Goal: Information Seeking & Learning: Find specific fact

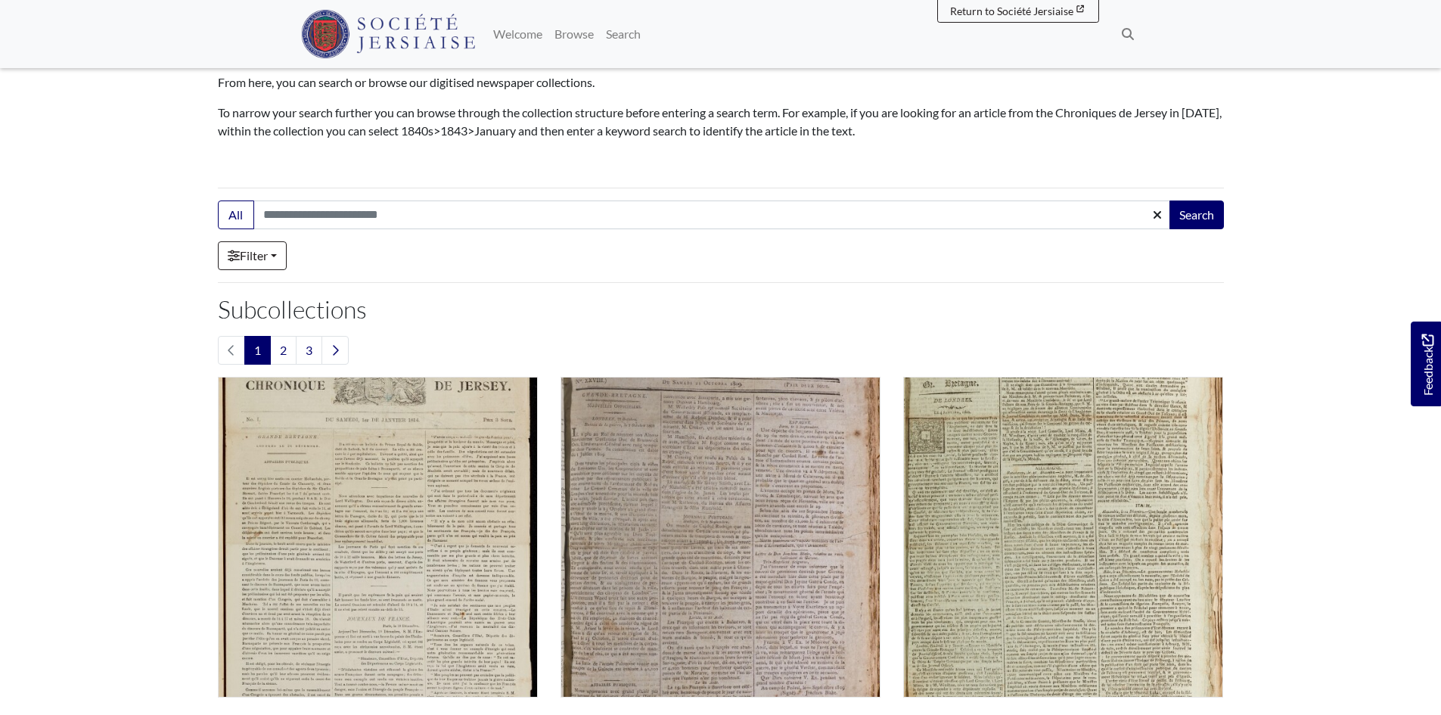
scroll to position [378, 0]
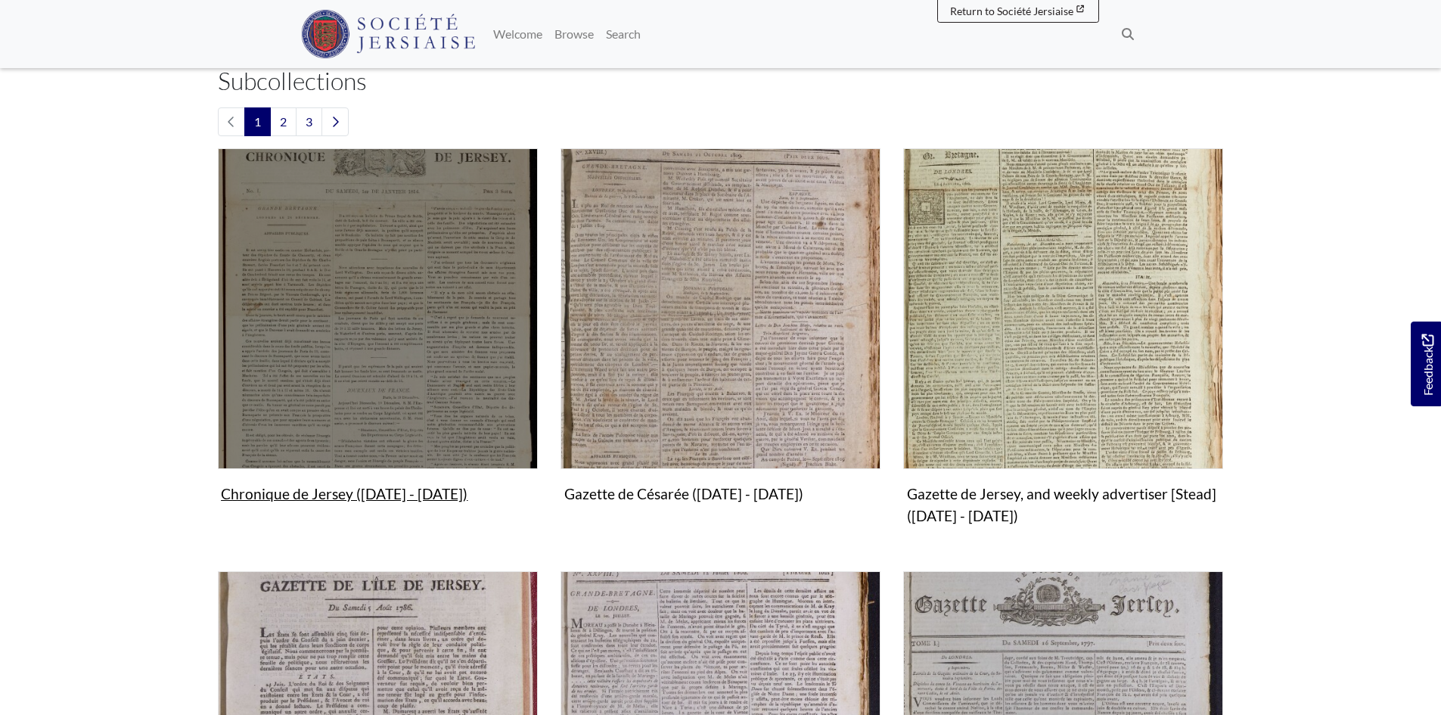
click at [377, 418] on img "Subcollection" at bounding box center [378, 308] width 320 height 320
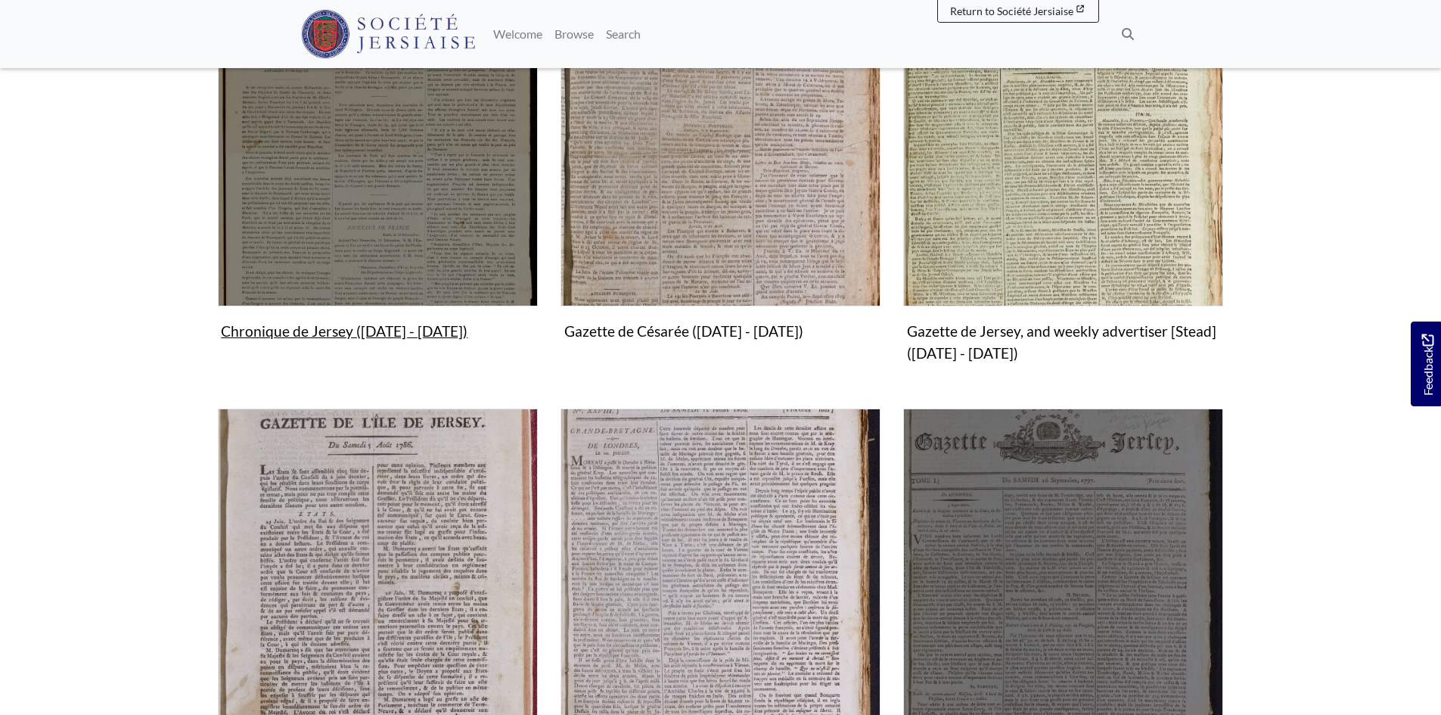
scroll to position [756, 0]
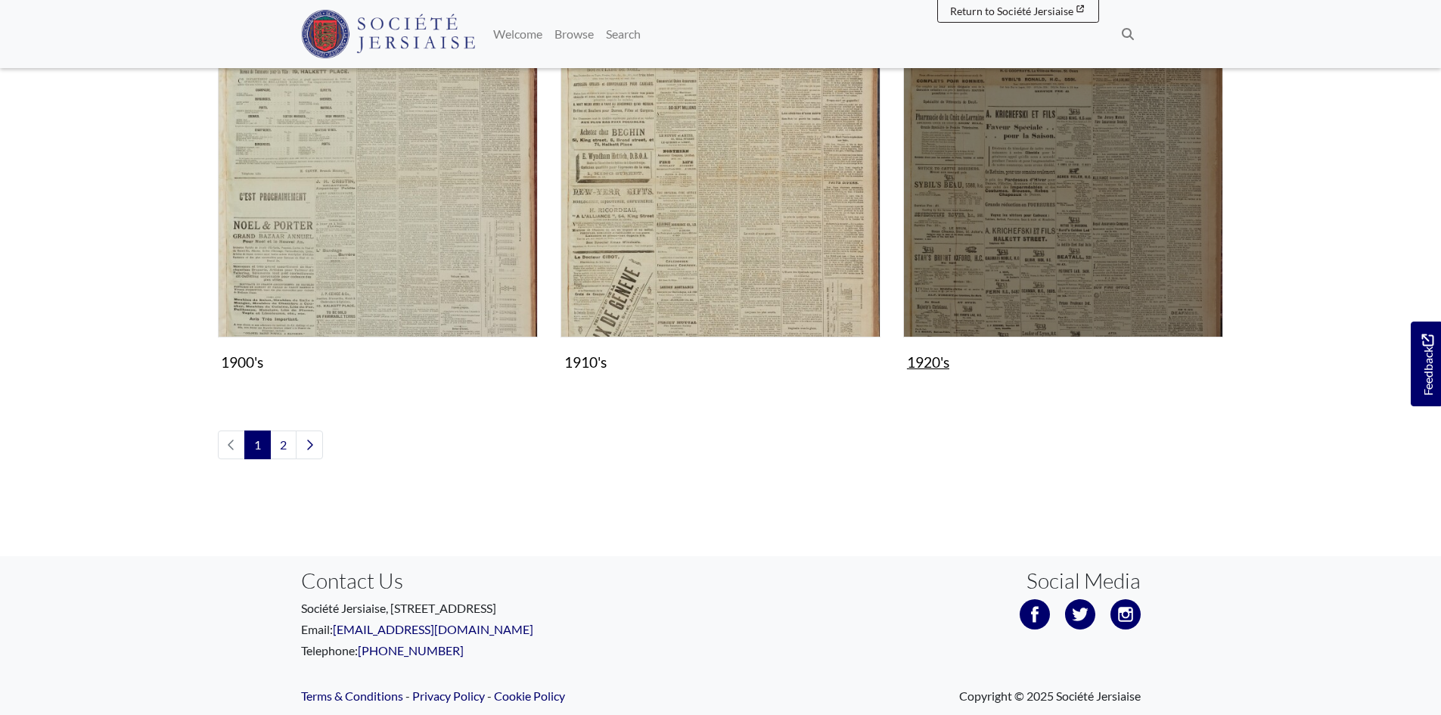
scroll to position [1709, 0]
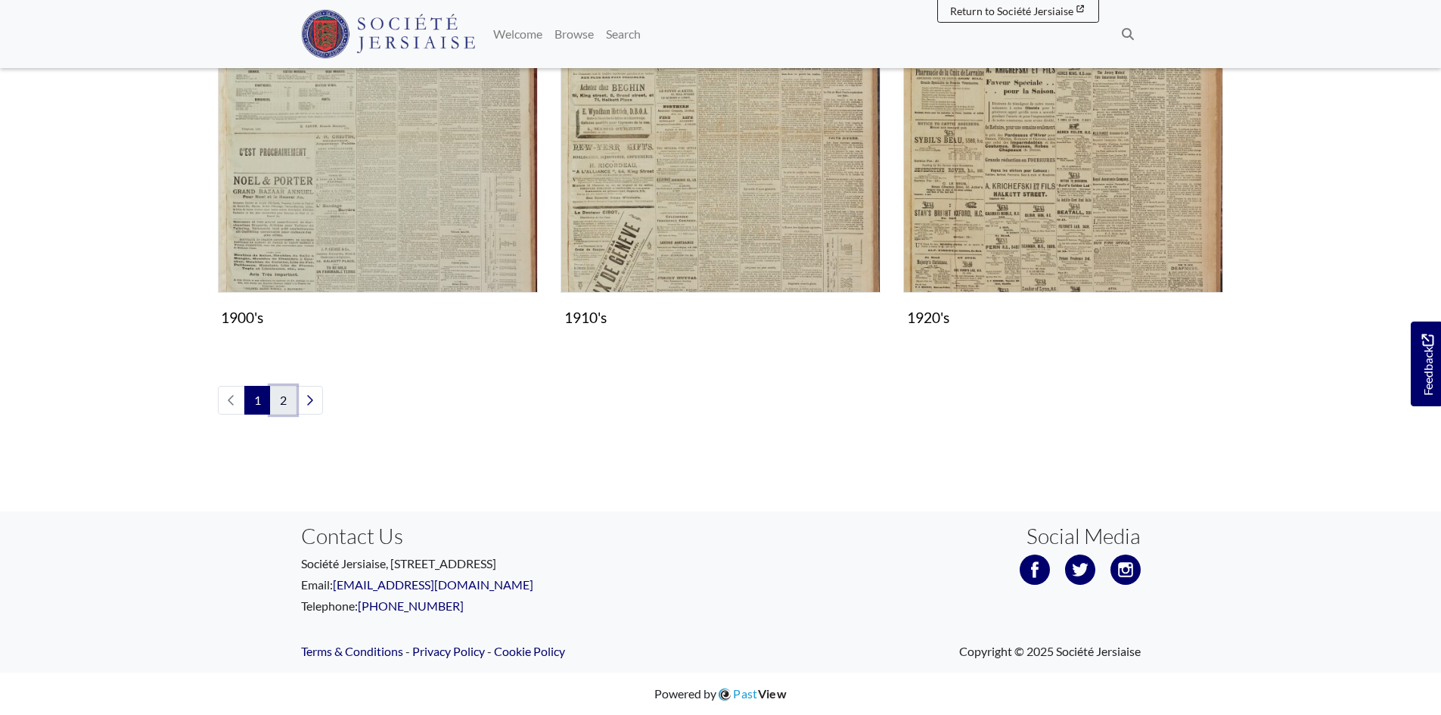
click at [287, 401] on link "2" at bounding box center [283, 400] width 26 height 29
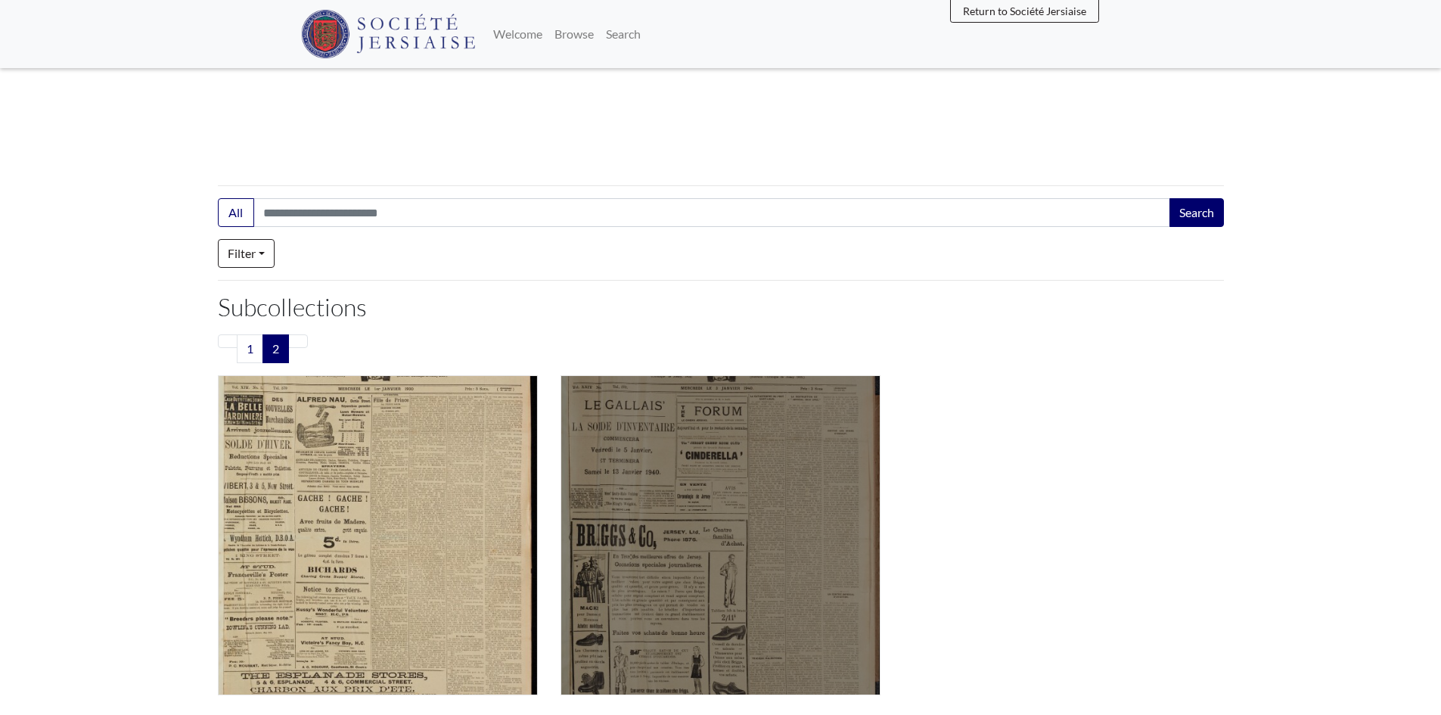
scroll to position [278, 0]
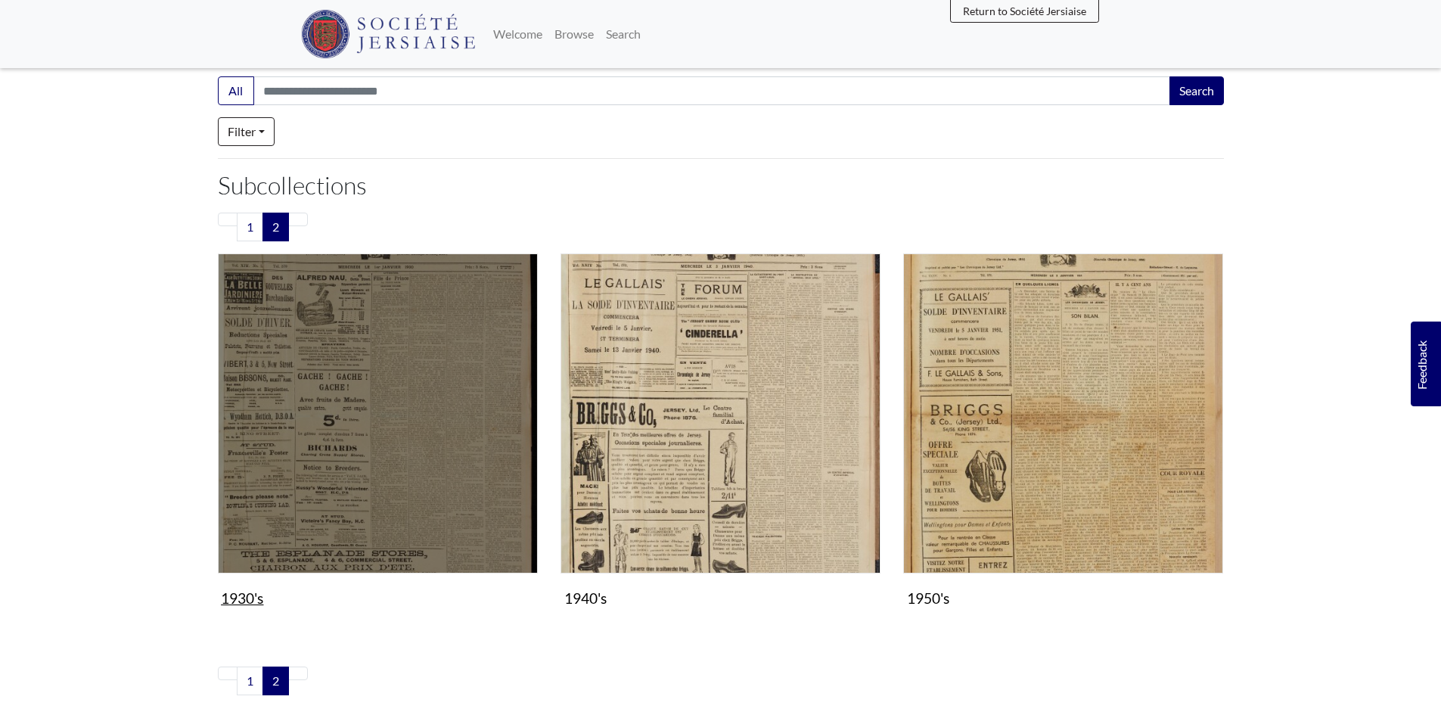
click at [436, 465] on img "Subcollection" at bounding box center [378, 413] width 320 height 320
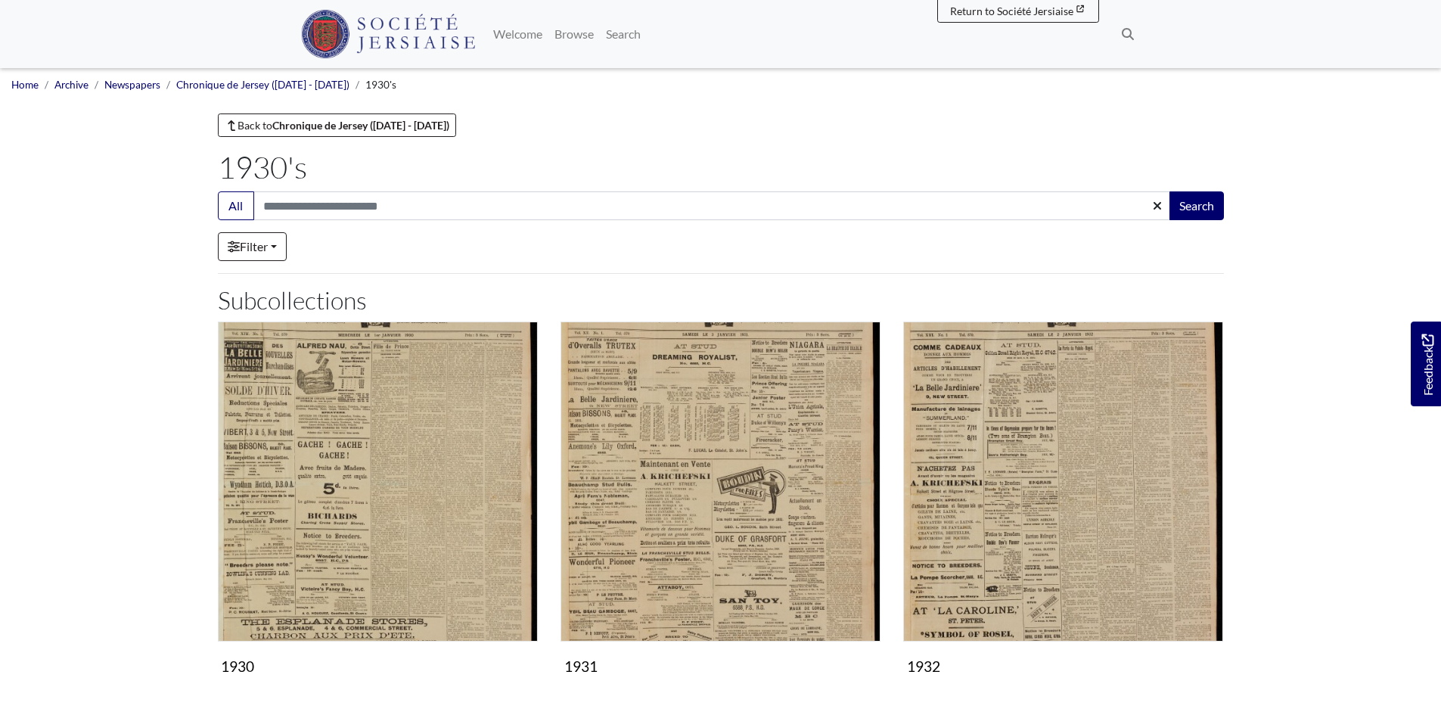
click at [322, 182] on h1 "1930's" at bounding box center [721, 167] width 1006 height 36
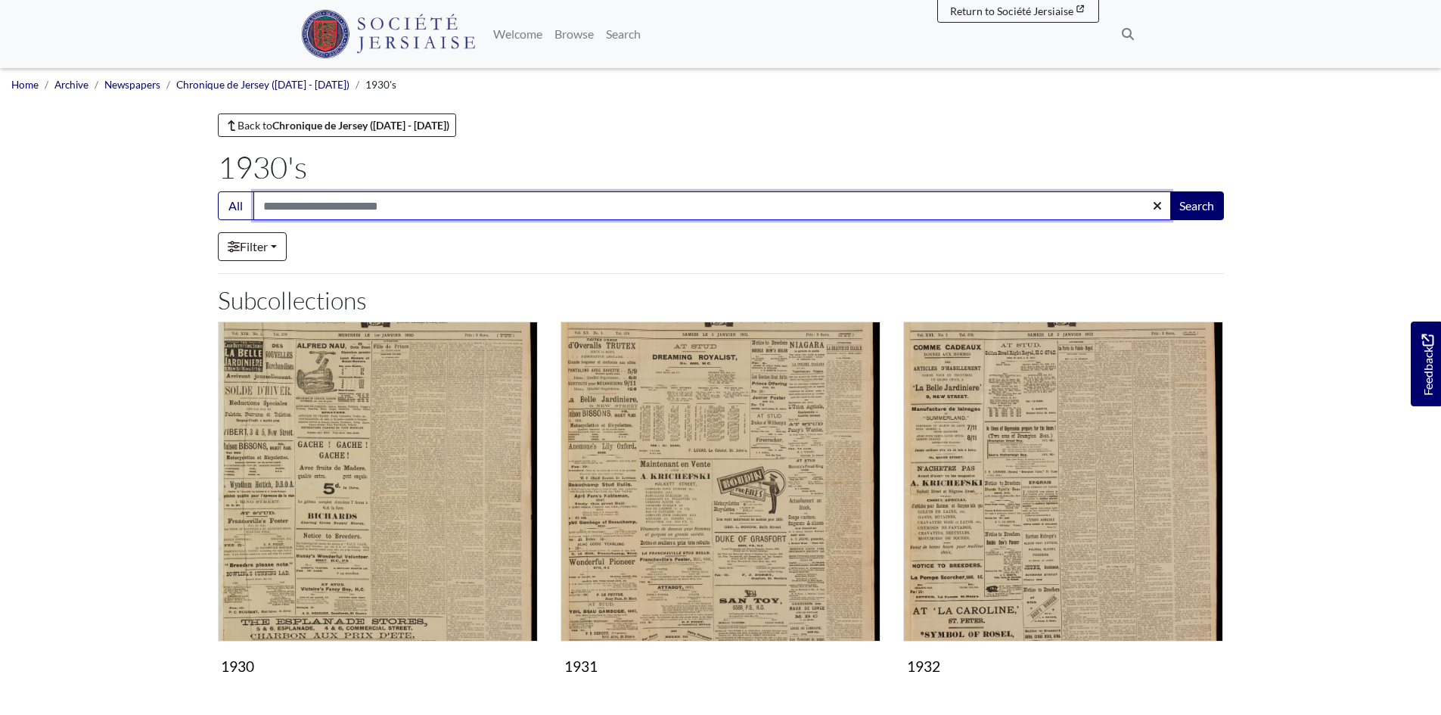
click at [307, 209] on input "Search:" at bounding box center [712, 205] width 918 height 29
type input "********"
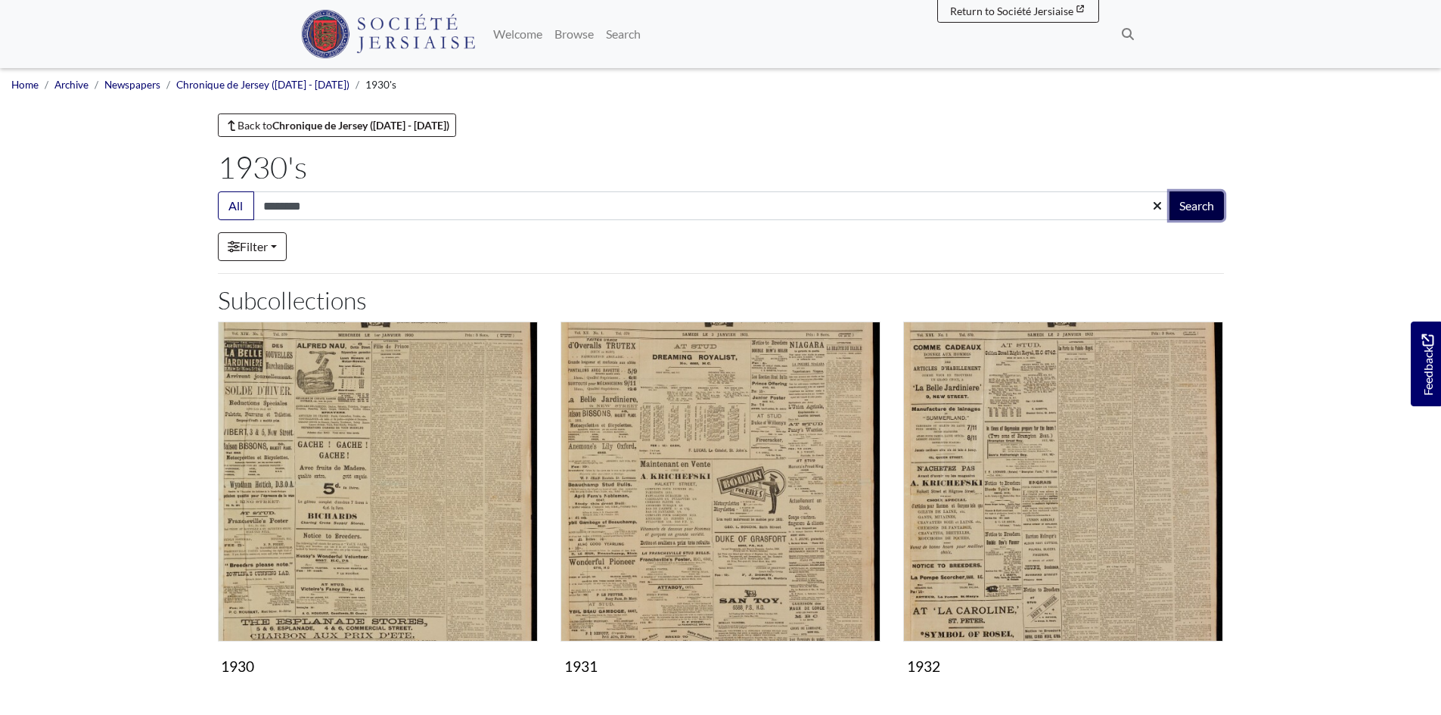
click at [1188, 206] on button "Search" at bounding box center [1196, 205] width 54 height 29
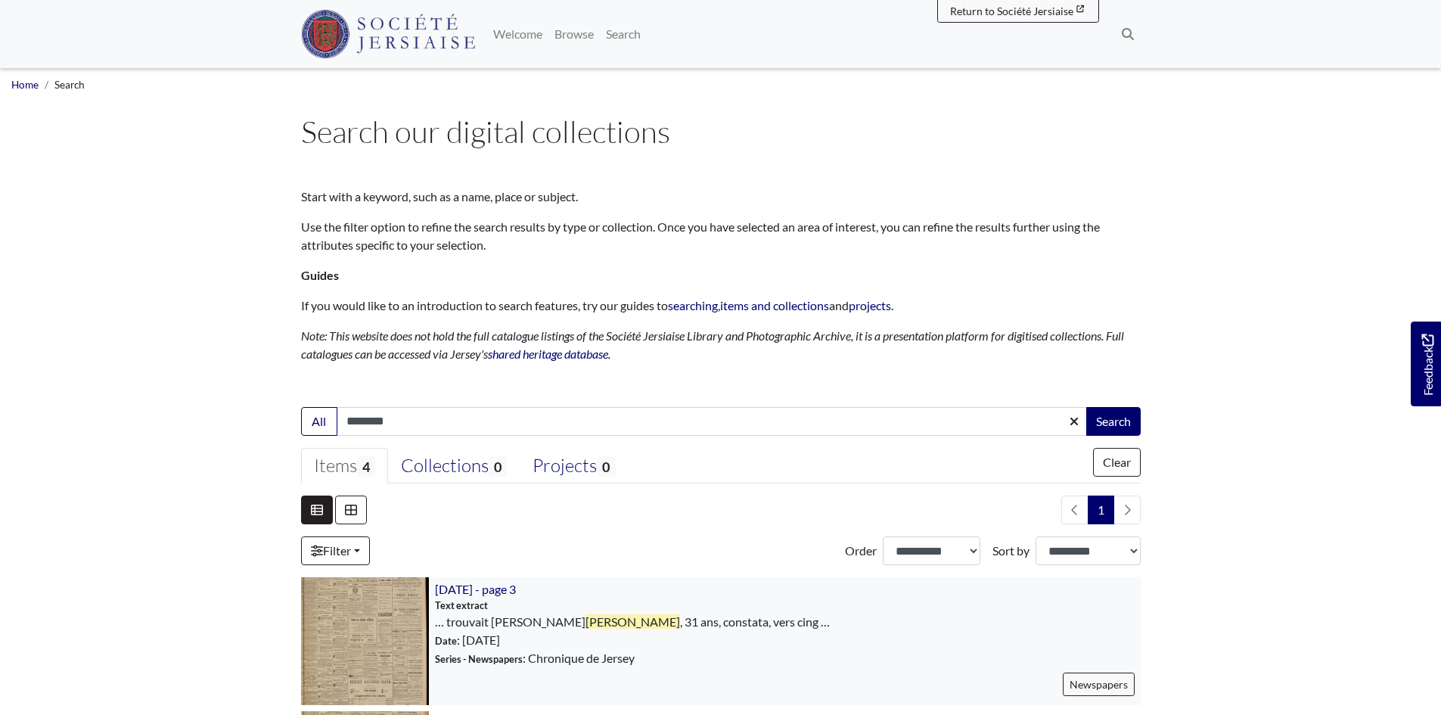
click at [401, 626] on img at bounding box center [365, 641] width 128 height 128
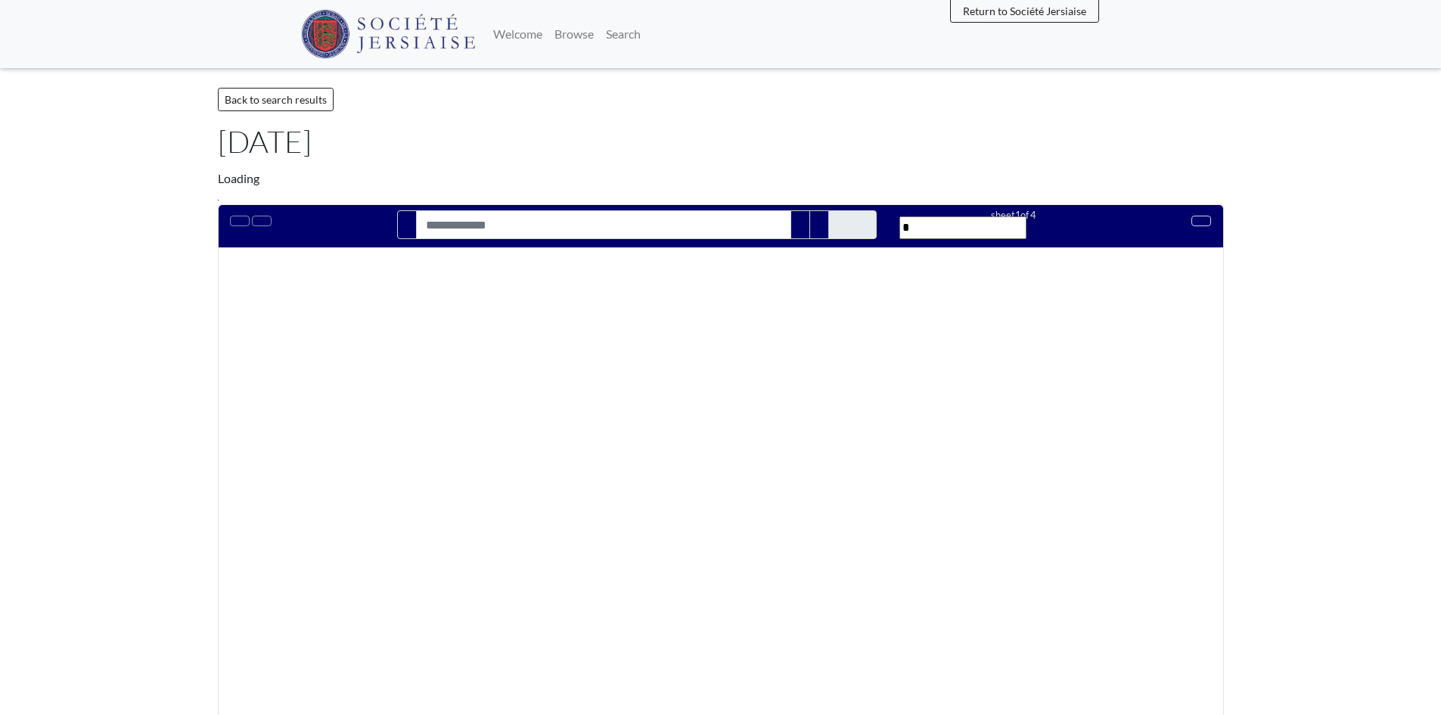
type input "********"
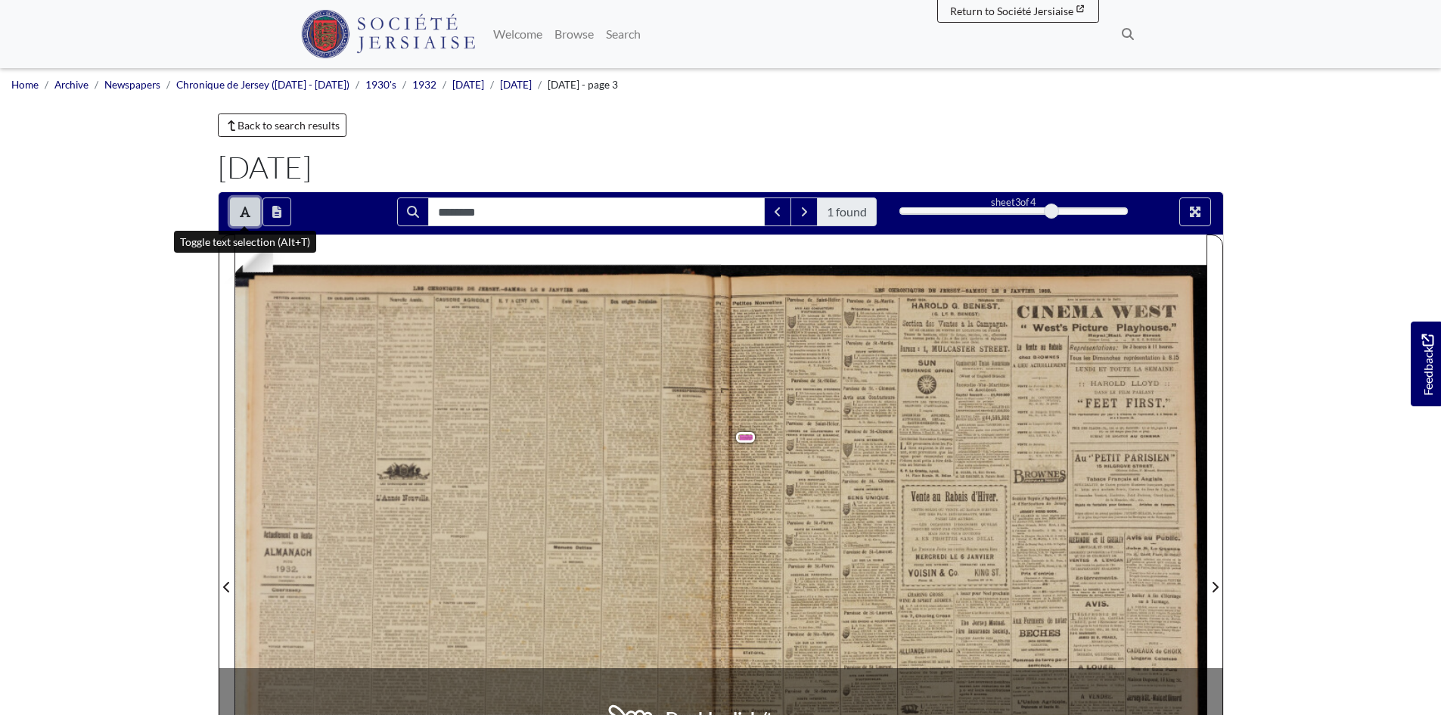
drag, startPoint x: 247, startPoint y: 203, endPoint x: 591, endPoint y: 457, distance: 426.8
click at [248, 203] on button "Toggle text selection (Alt+T)" at bounding box center [245, 211] width 30 height 29
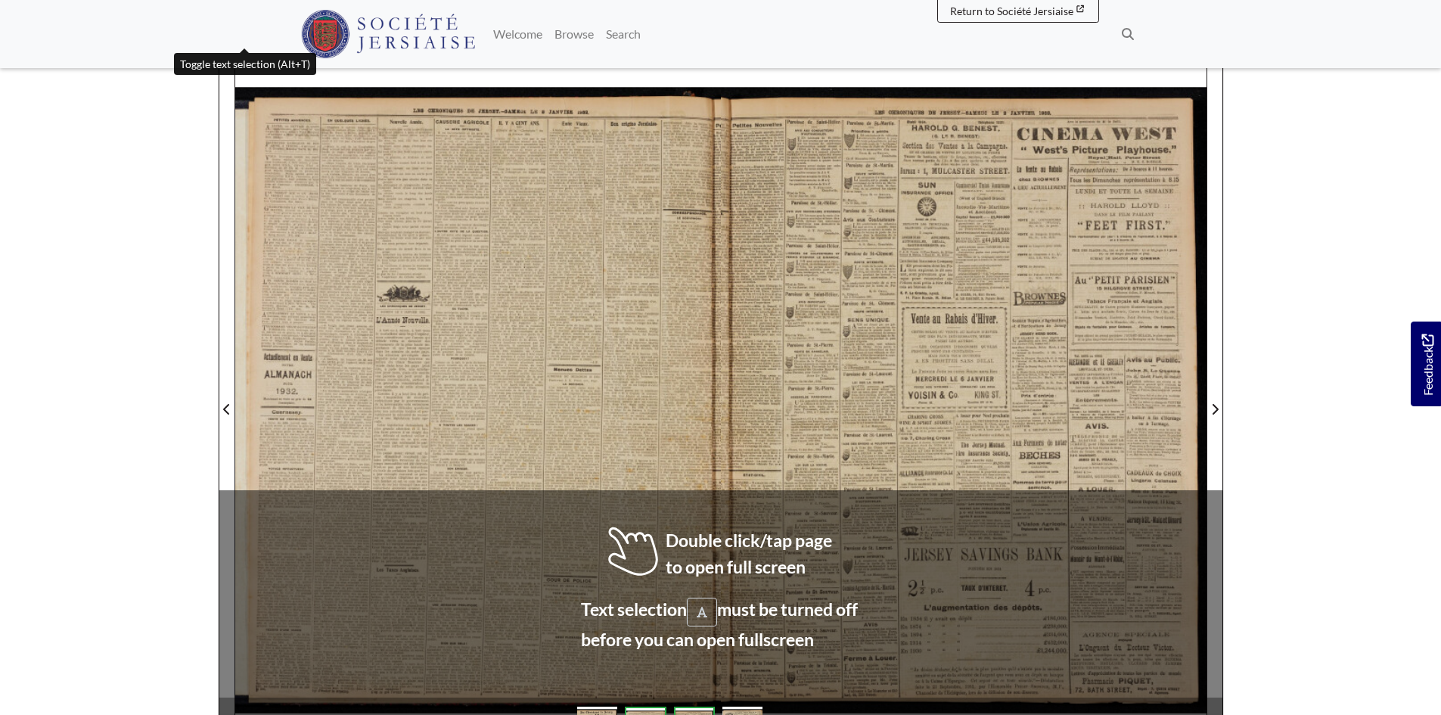
scroll to position [303, 0]
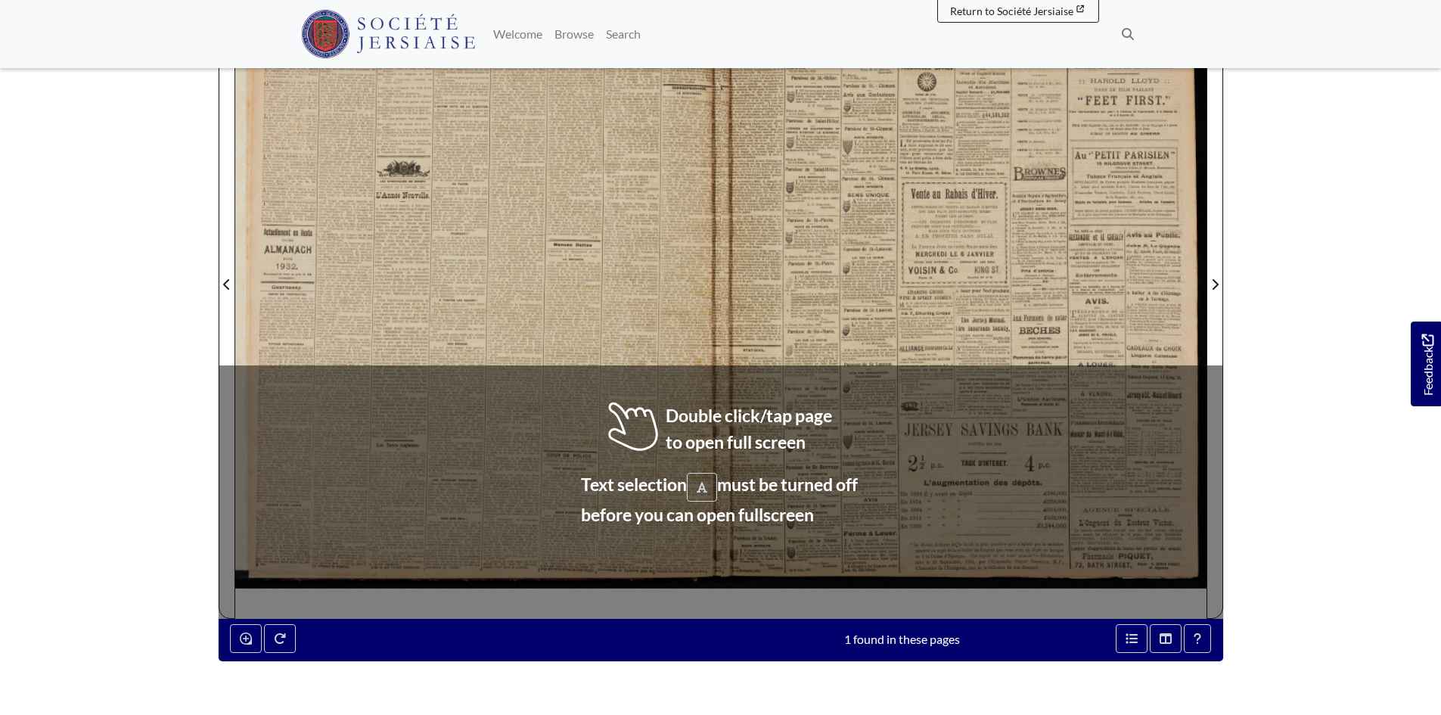
click at [780, 116] on div at bounding box center [964, 275] width 486 height 687
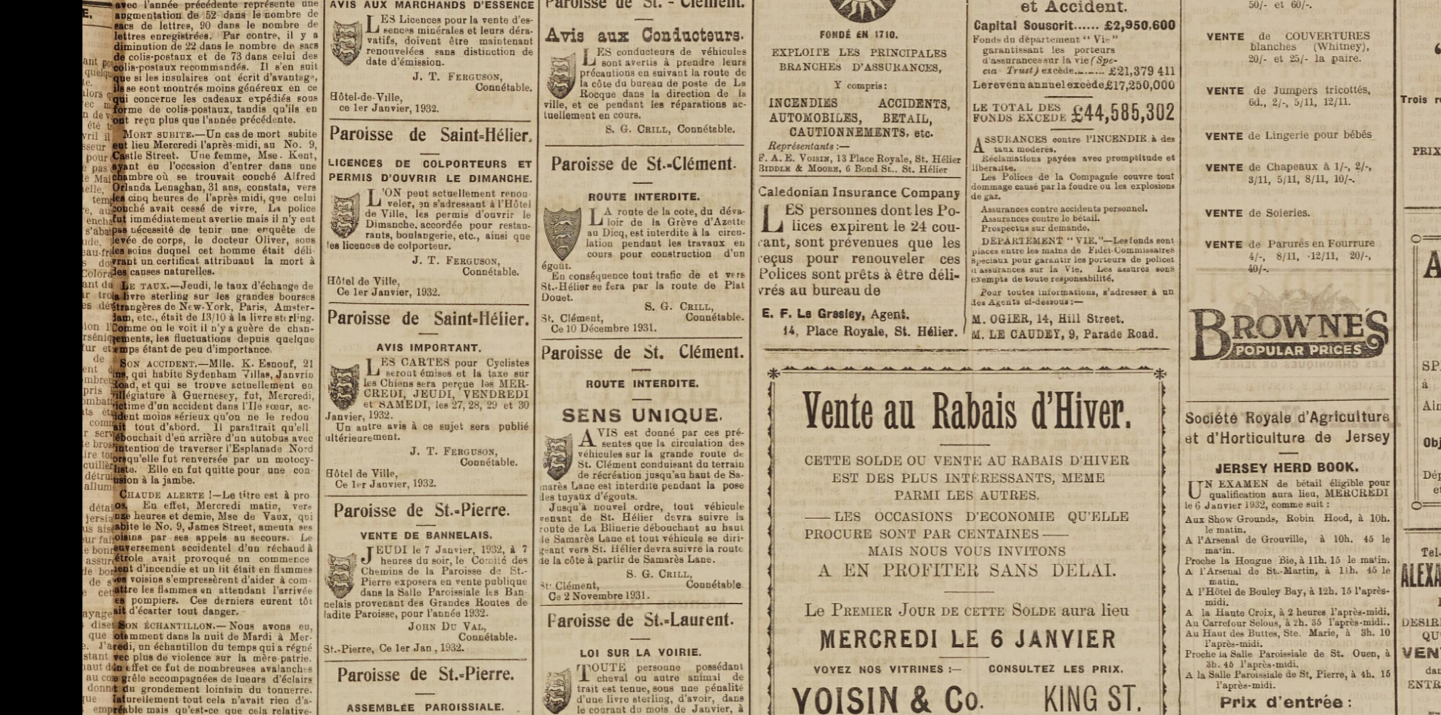
click at [439, 303] on img at bounding box center [1001, 719] width 1839 height 2601
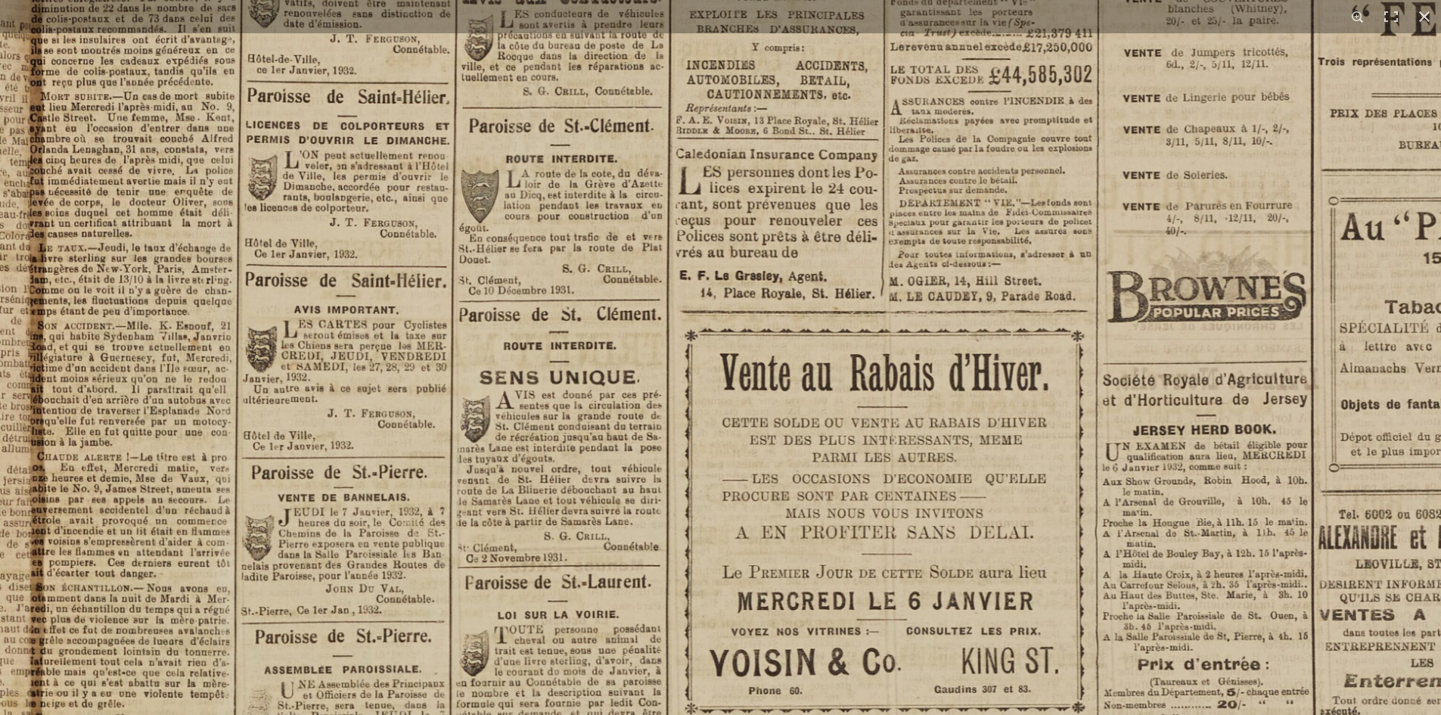
click at [495, 307] on img at bounding box center [919, 681] width 1839 height 2601
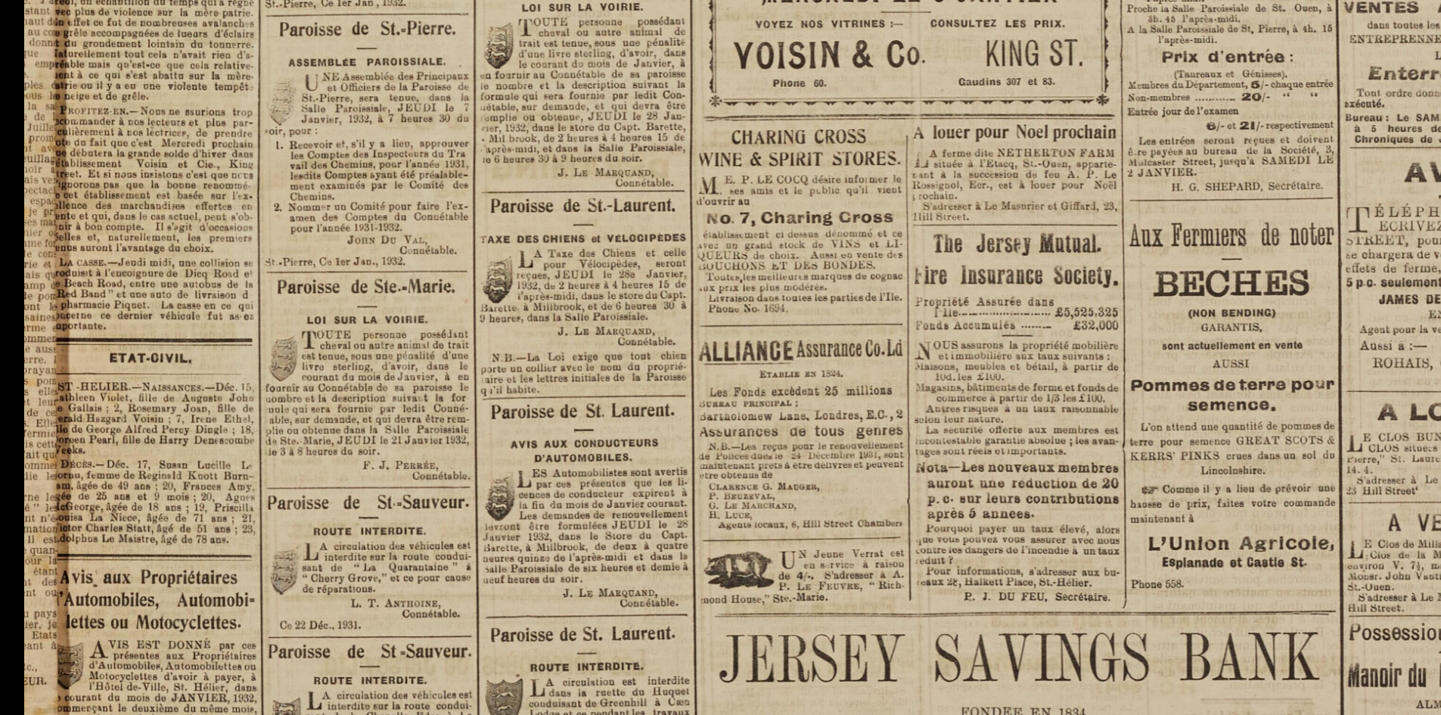
click at [548, 349] on img at bounding box center [943, 74] width 1839 height 2601
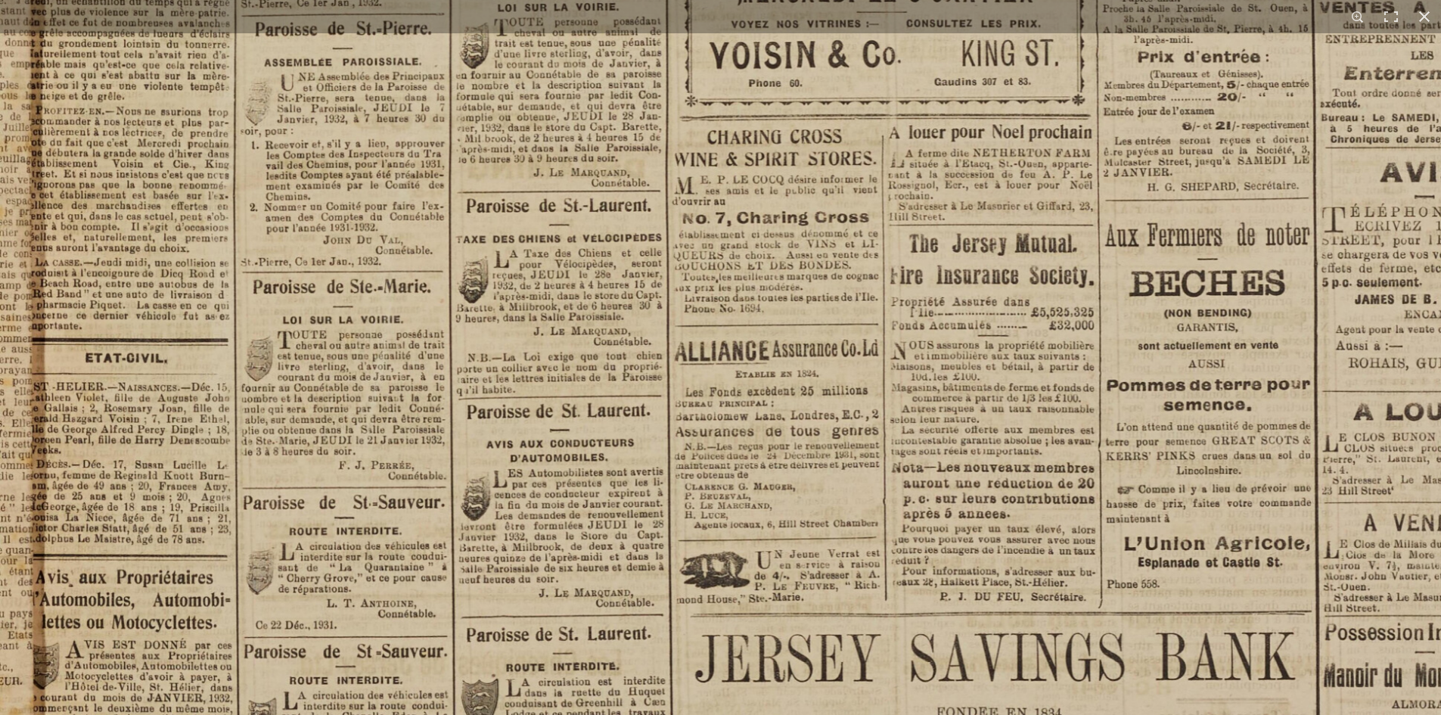
click at [61, 219] on img at bounding box center [919, 74] width 1839 height 2601
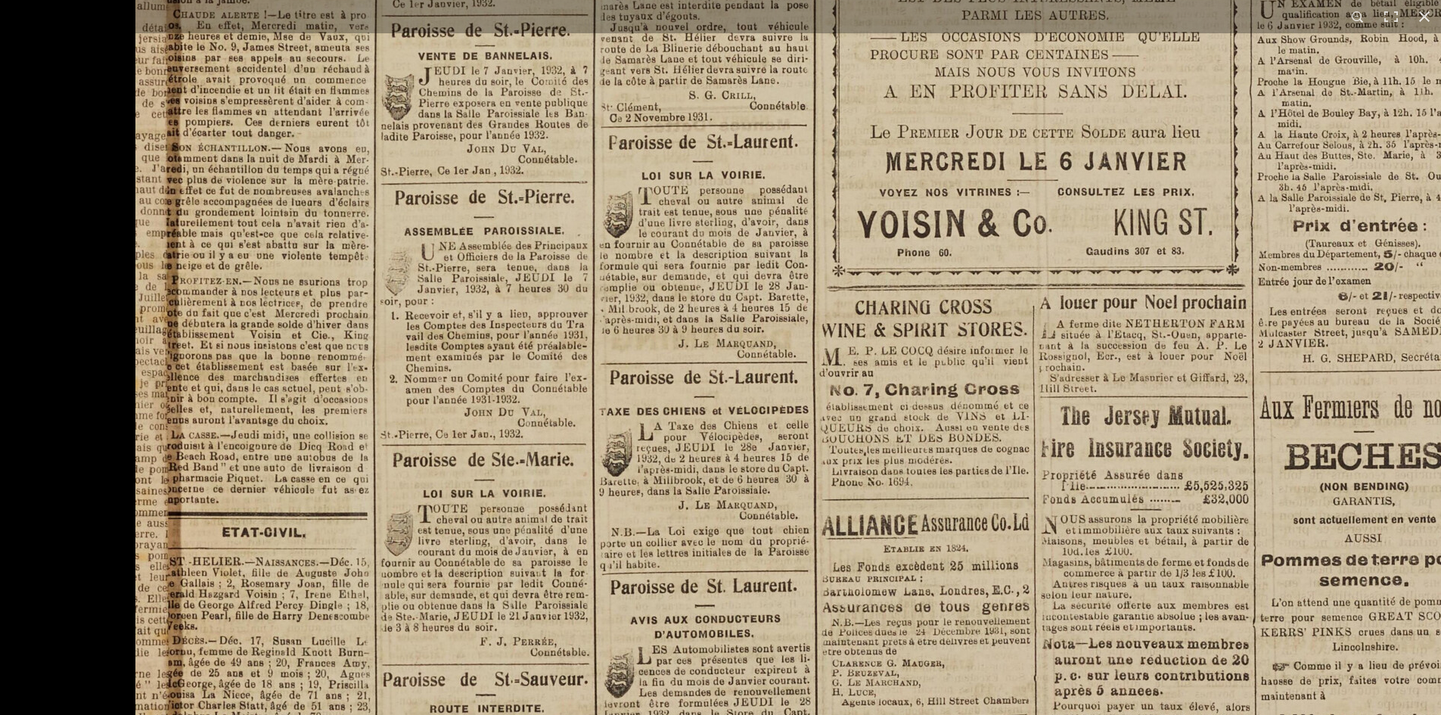
click at [492, 421] on img at bounding box center [1070, 244] width 1871 height 2648
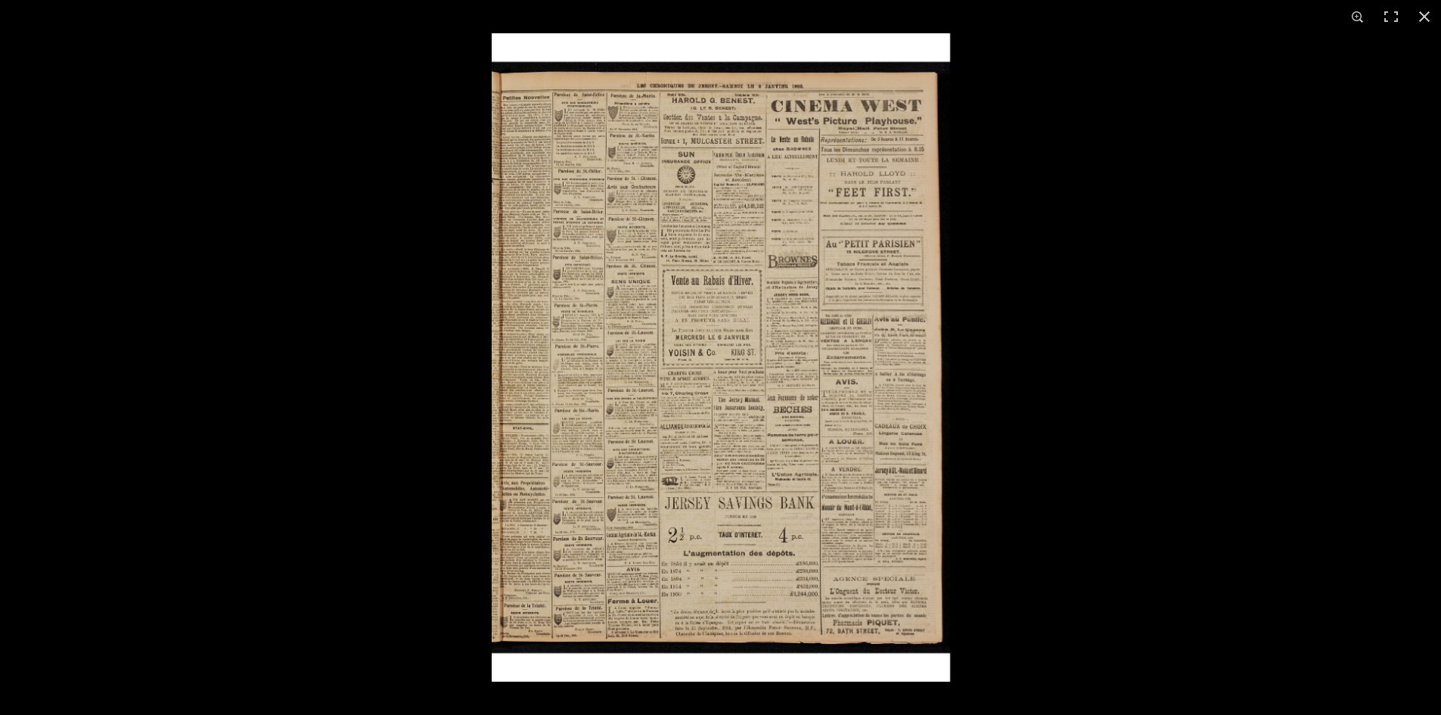
click at [729, 413] on img at bounding box center [721, 357] width 458 height 648
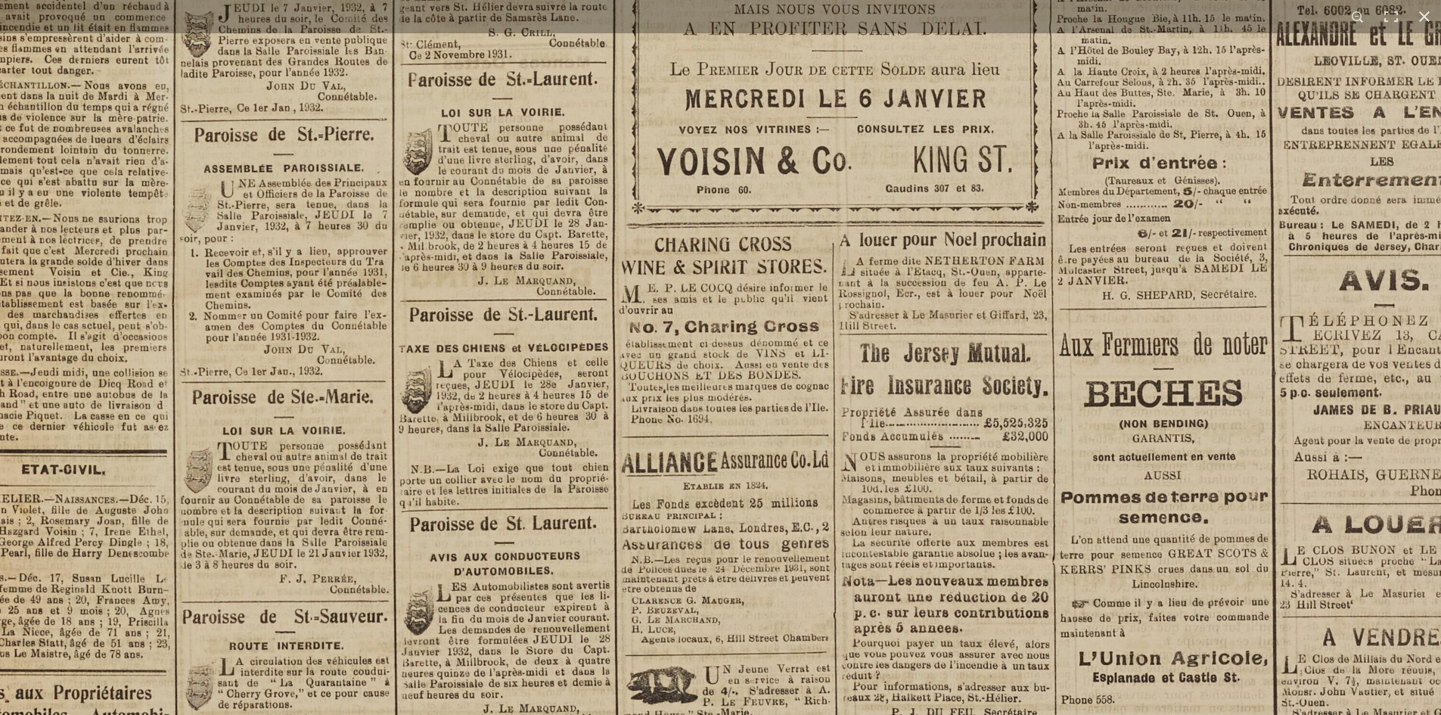
click at [409, 210] on img at bounding box center [870, 181] width 1871 height 2648
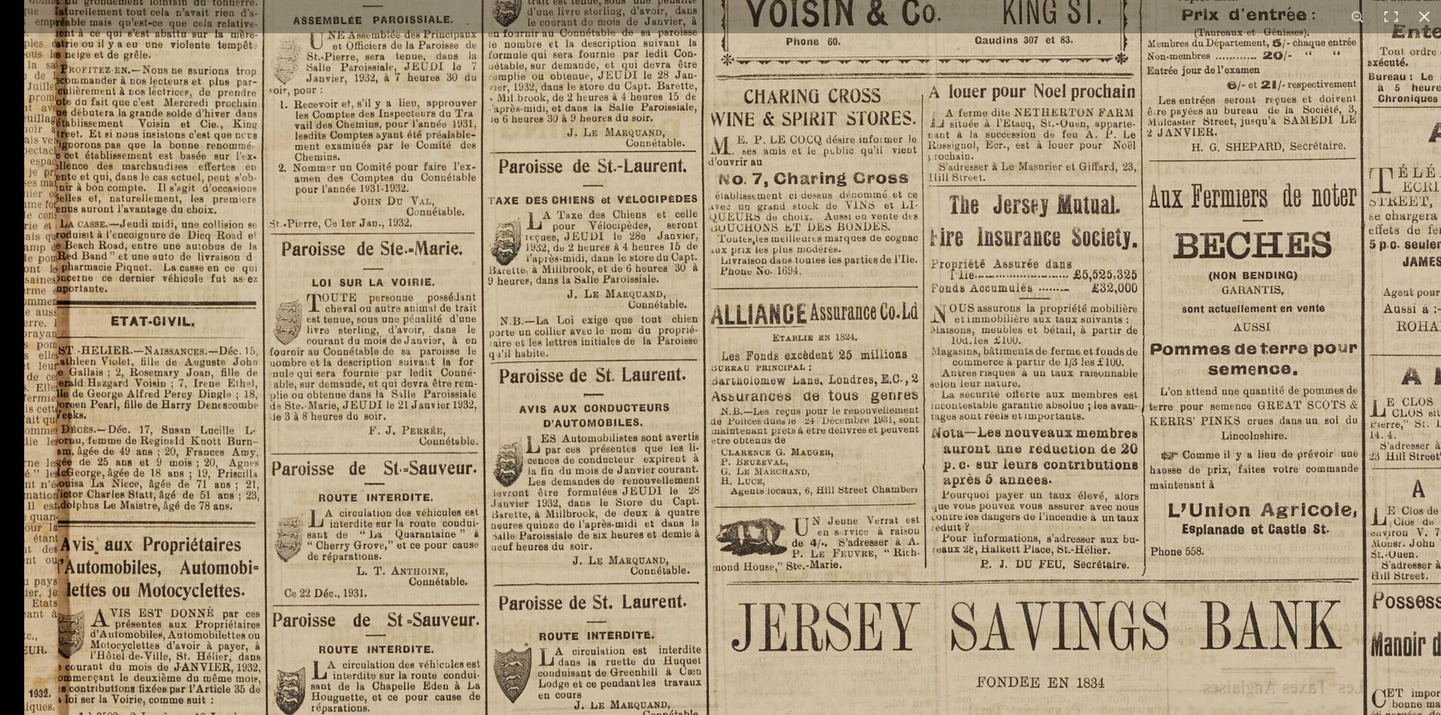
click at [469, 679] on img at bounding box center [959, 33] width 1871 height 2648
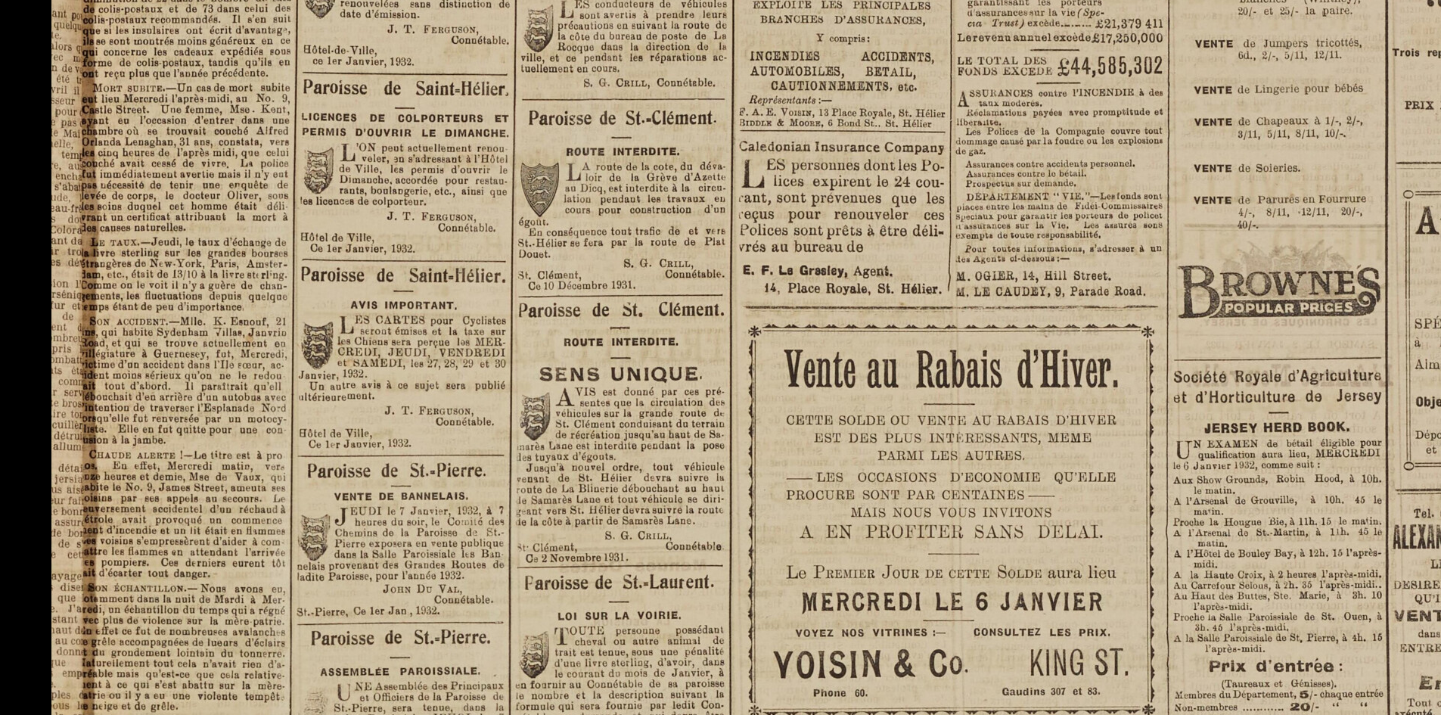
click at [424, 498] on img at bounding box center [986, 684] width 1871 height 2648
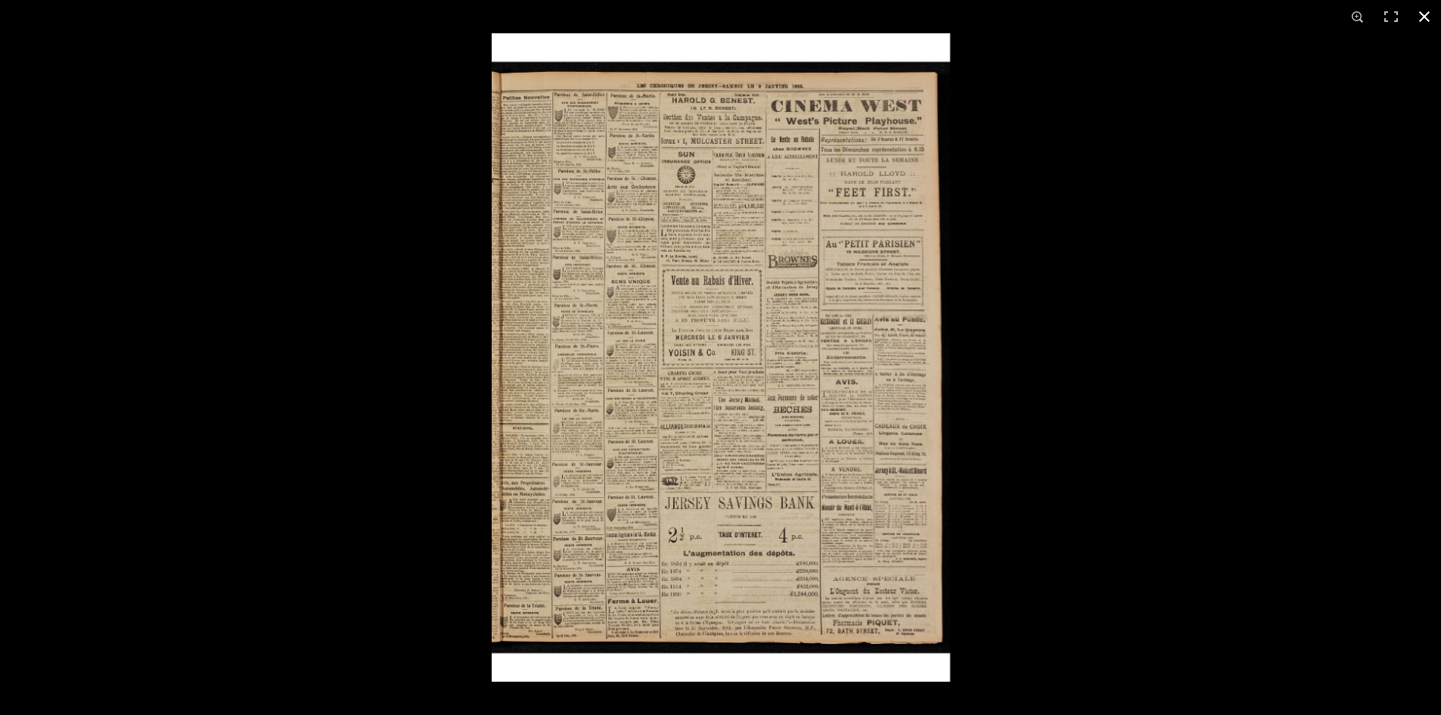
click at [311, 350] on div at bounding box center [720, 357] width 1441 height 715
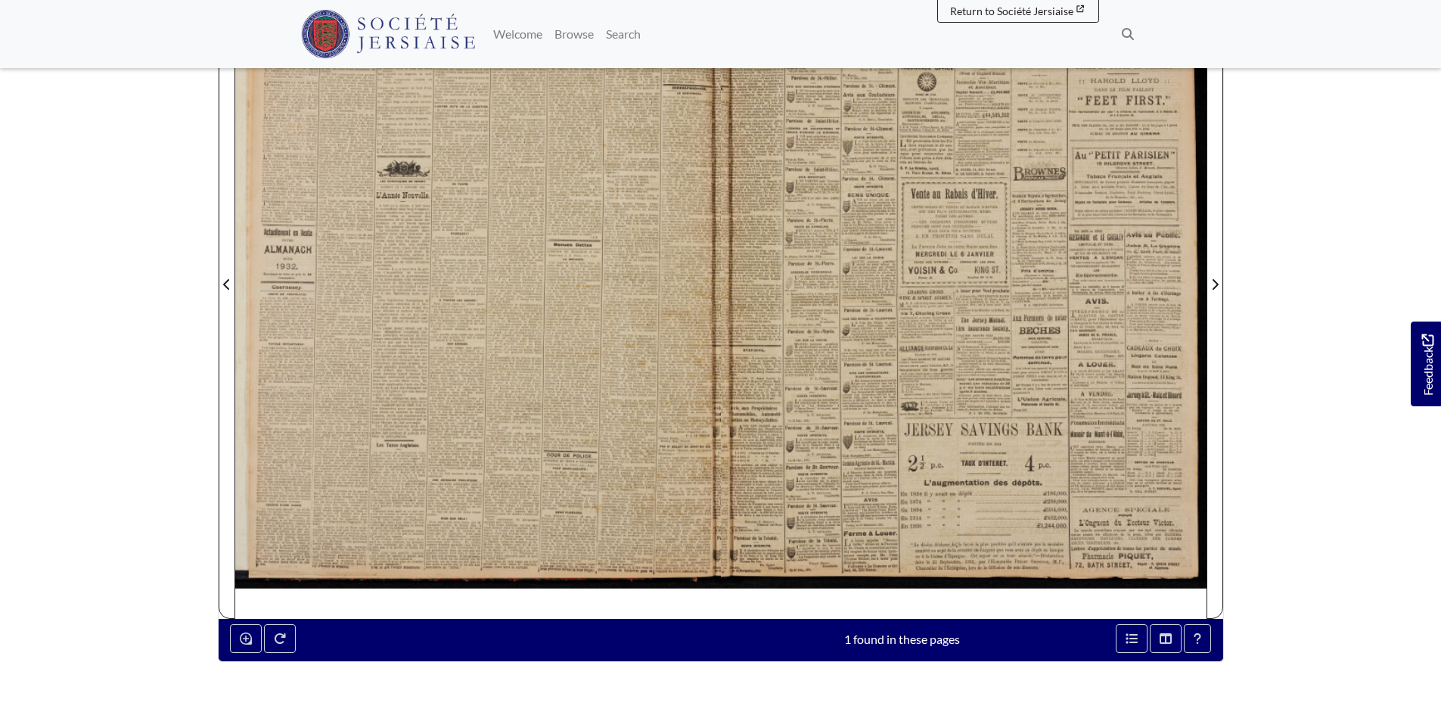
click at [582, 292] on div at bounding box center [478, 275] width 486 height 687
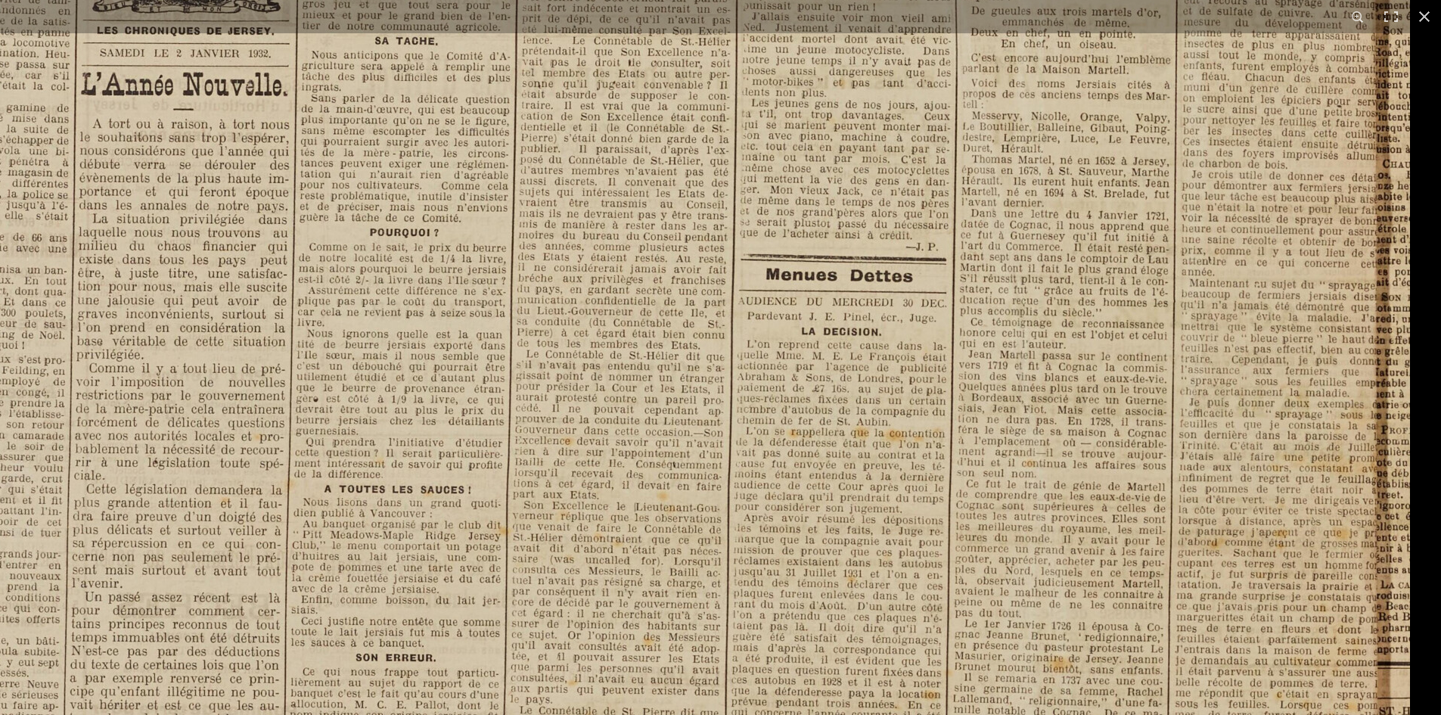
click at [922, 248] on img at bounding box center [474, 394] width 1871 height 2648
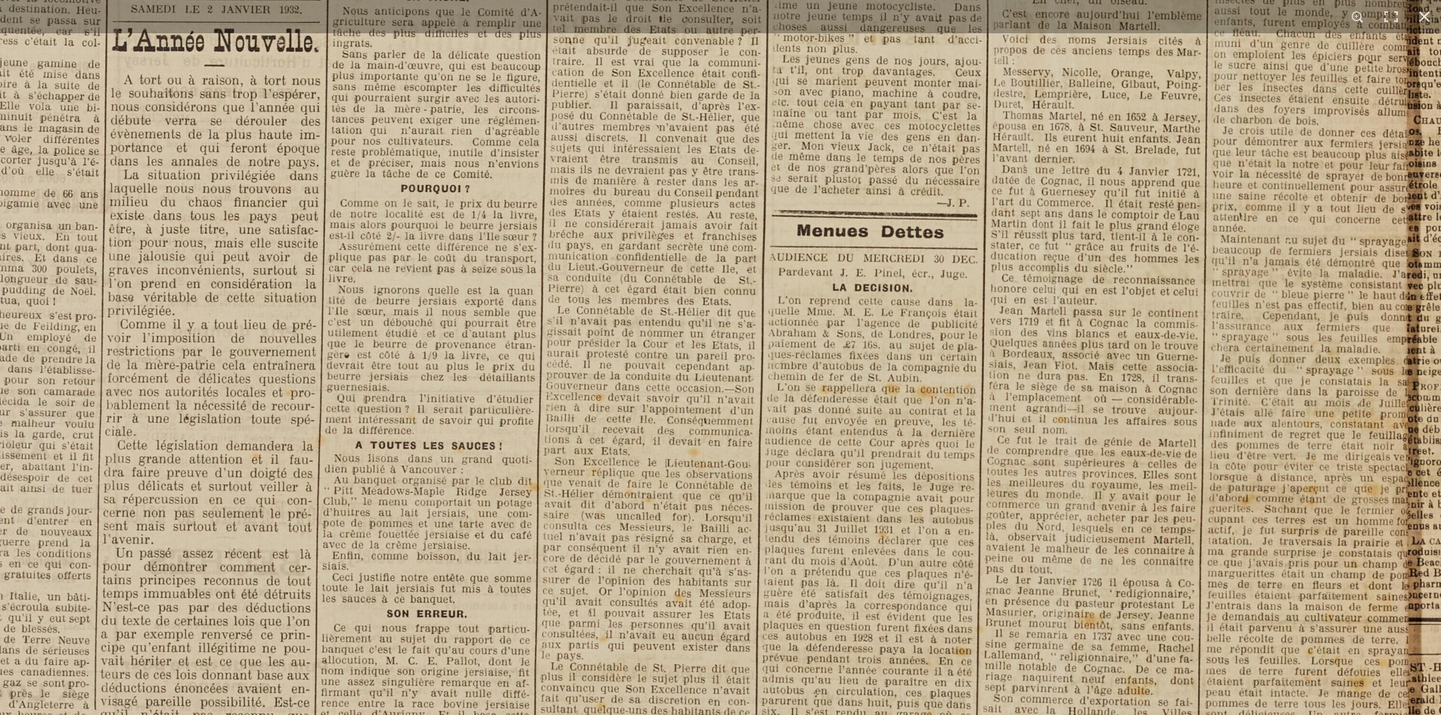
click at [995, 172] on img at bounding box center [505, 350] width 1871 height 2648
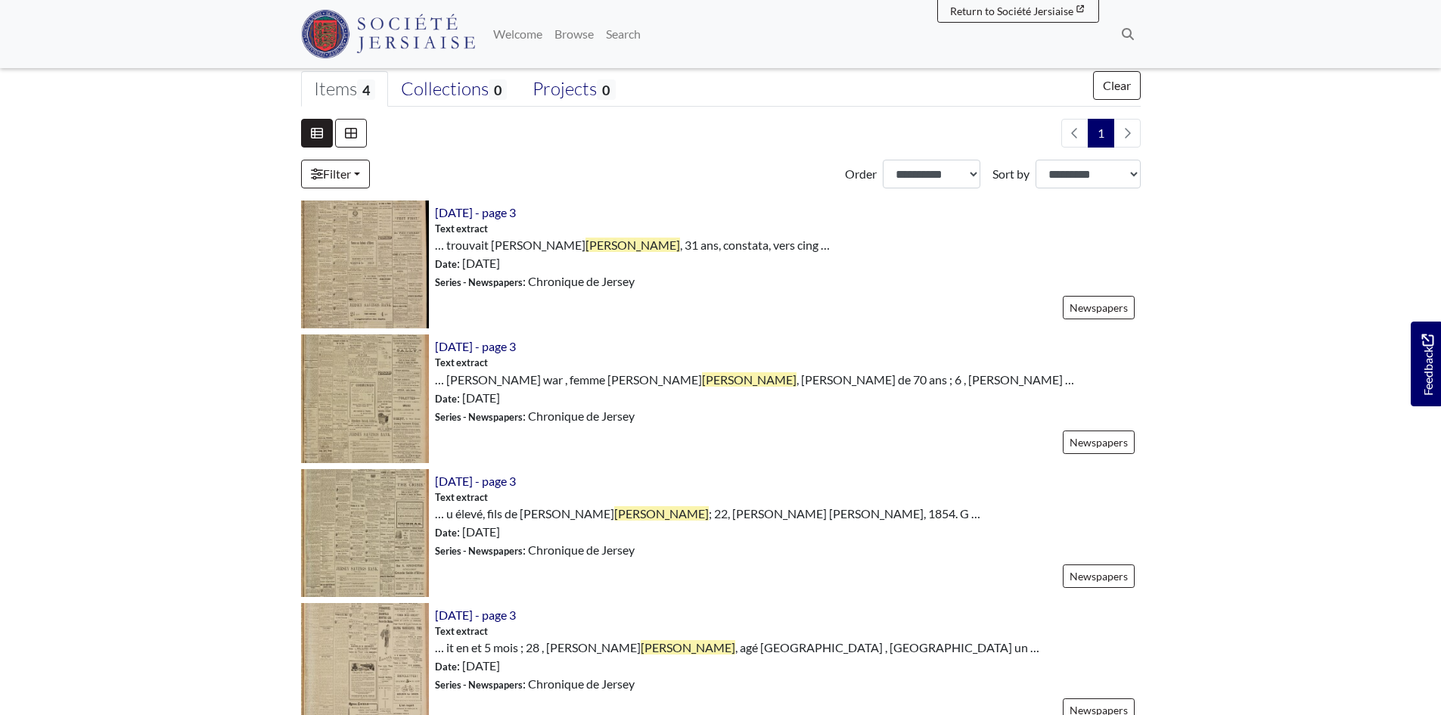
scroll to position [378, 0]
click at [381, 524] on img at bounding box center [365, 531] width 128 height 128
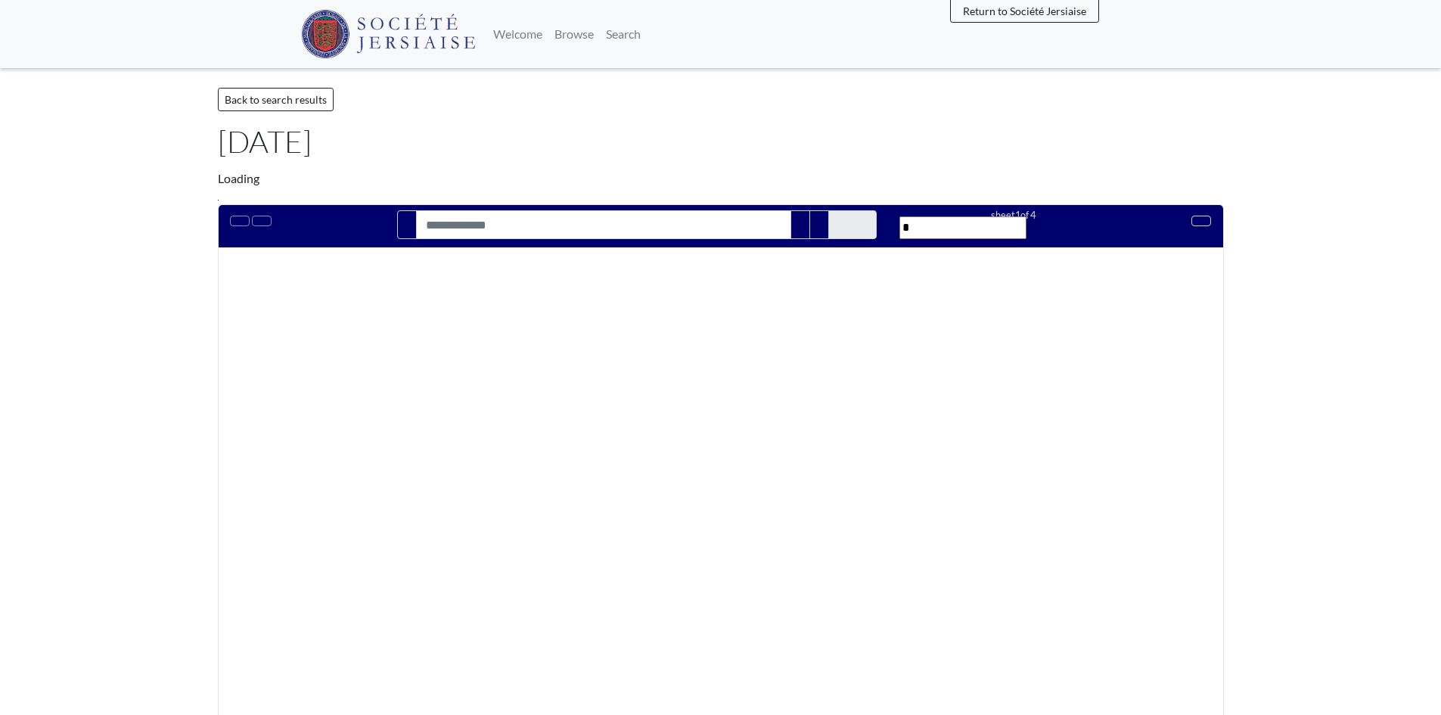
type input "********"
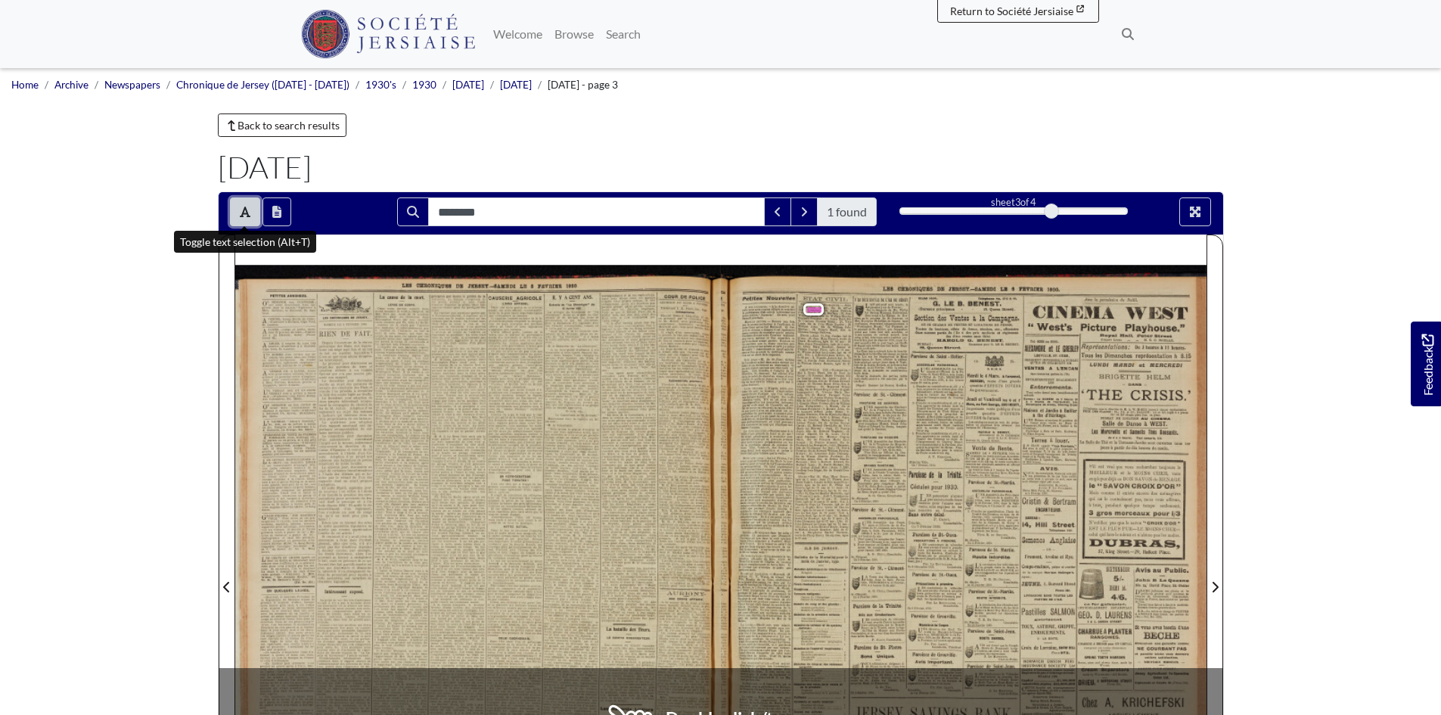
click at [238, 210] on button "Toggle text selection (Alt+T)" at bounding box center [245, 211] width 30 height 29
click at [842, 321] on div at bounding box center [964, 578] width 486 height 687
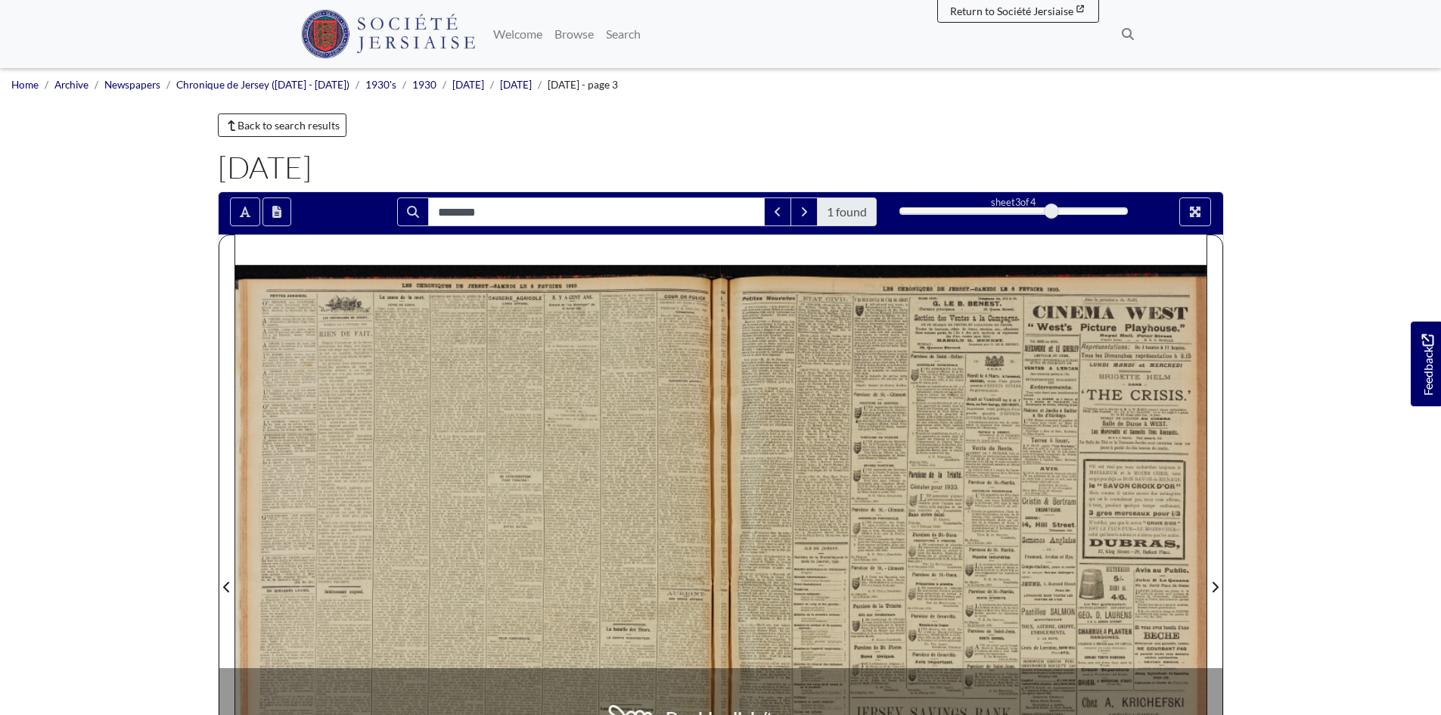
click at [842, 321] on div at bounding box center [964, 578] width 486 height 687
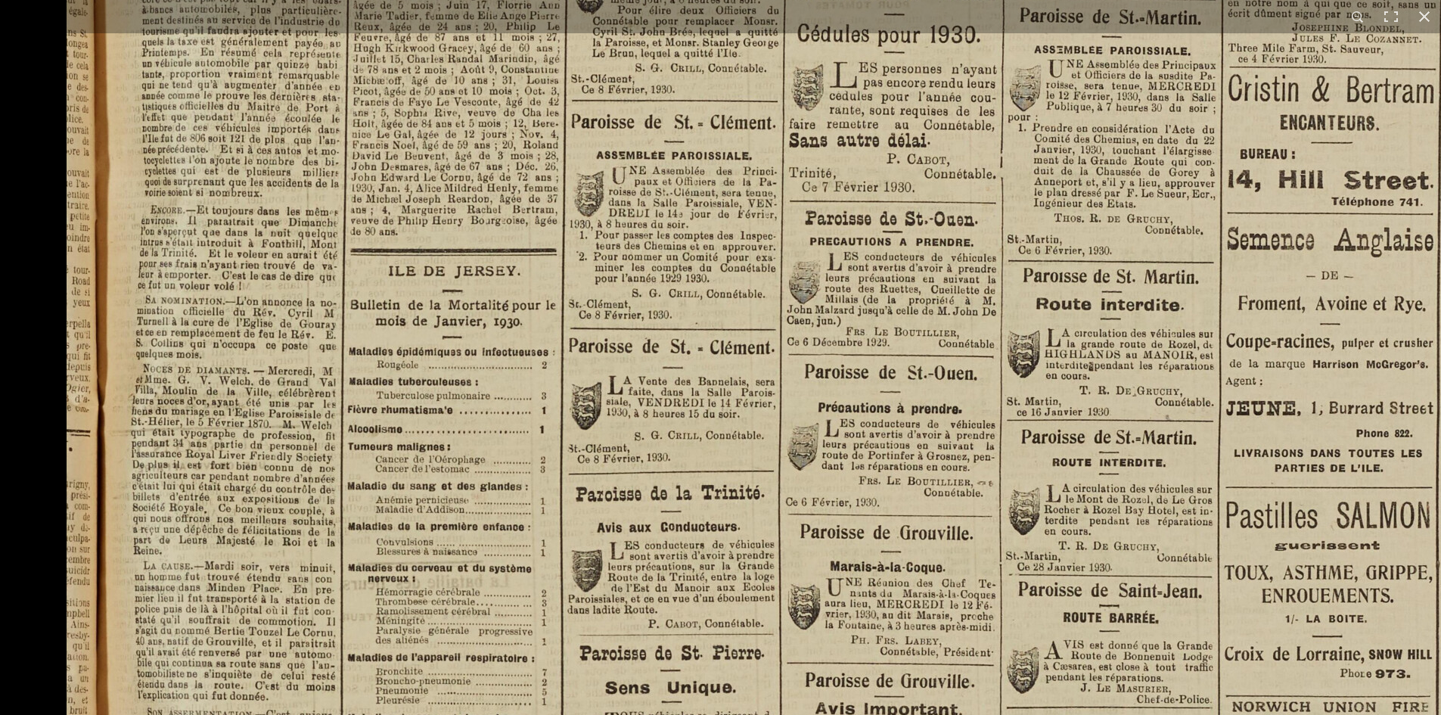
click at [619, 196] on img at bounding box center [1002, 388] width 1871 height 2648
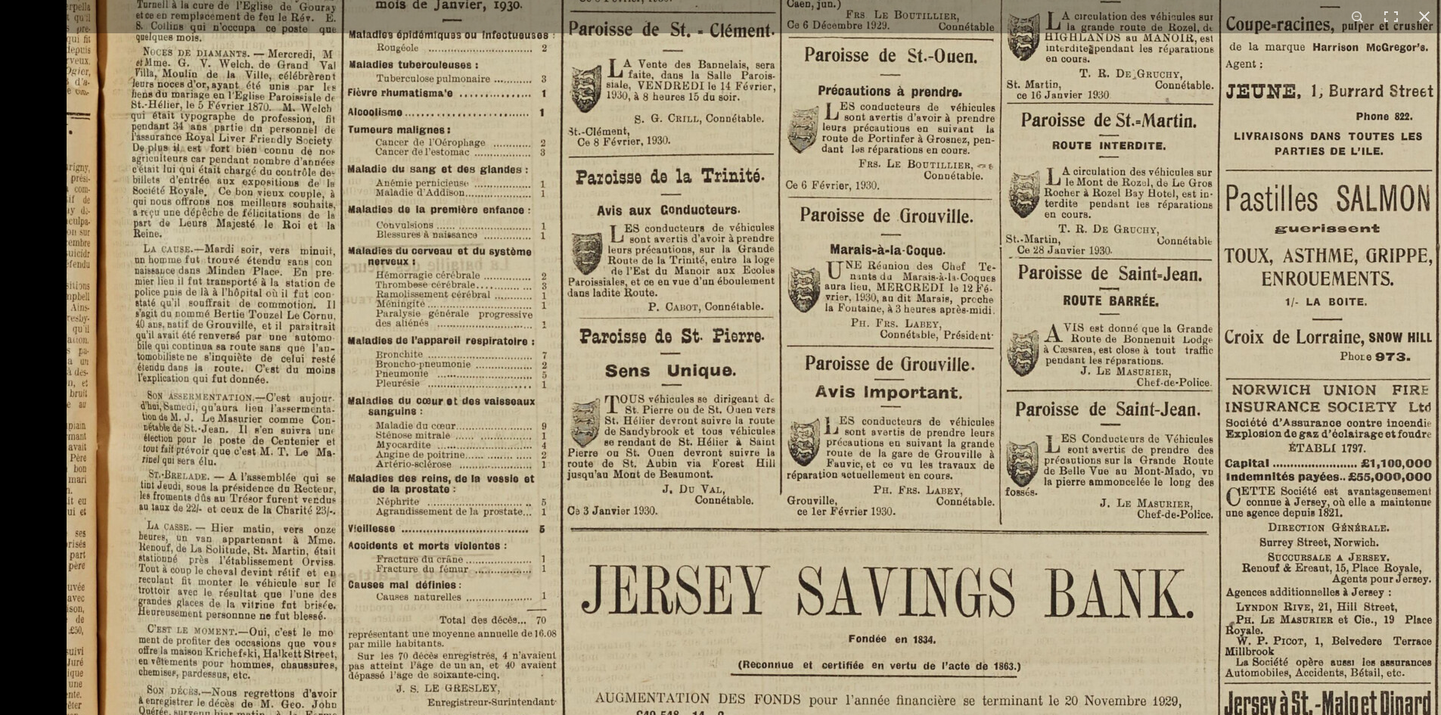
click at [528, 156] on img at bounding box center [1002, 71] width 1871 height 2648
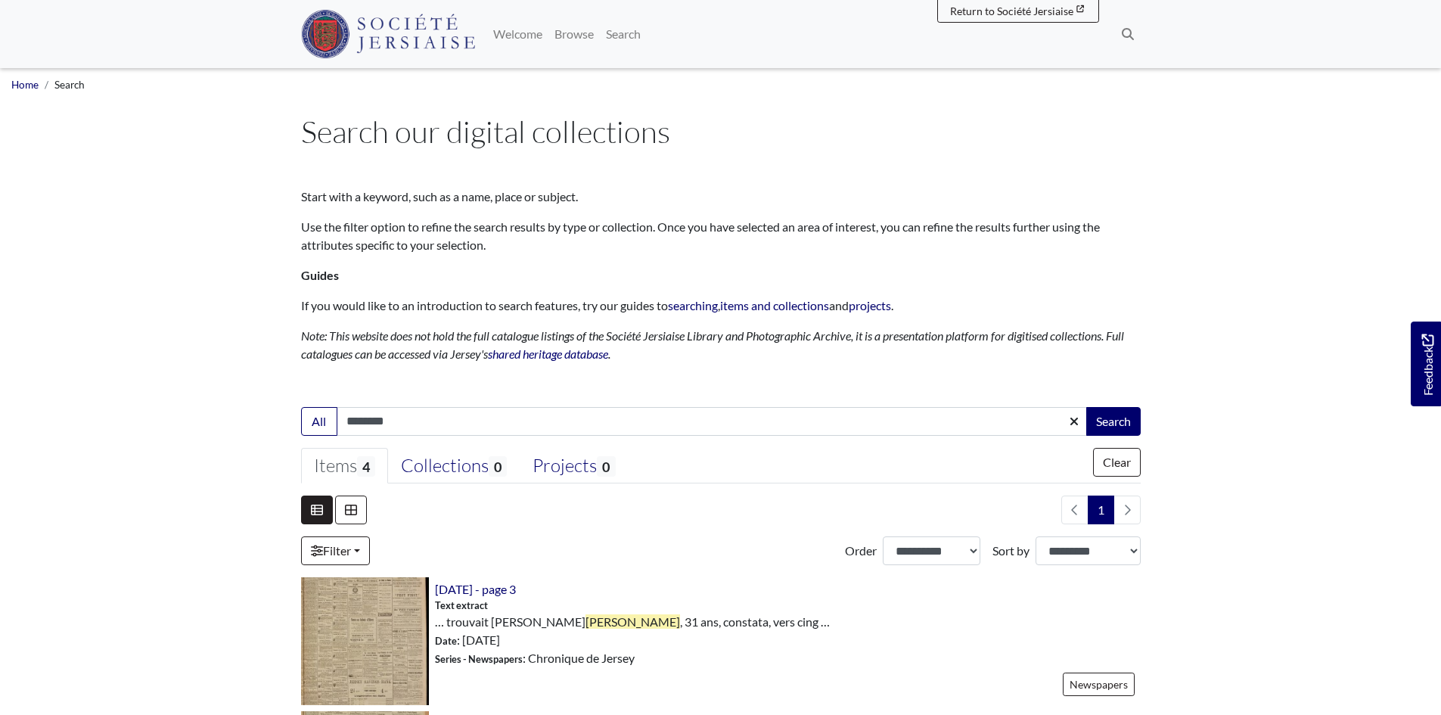
scroll to position [378, 0]
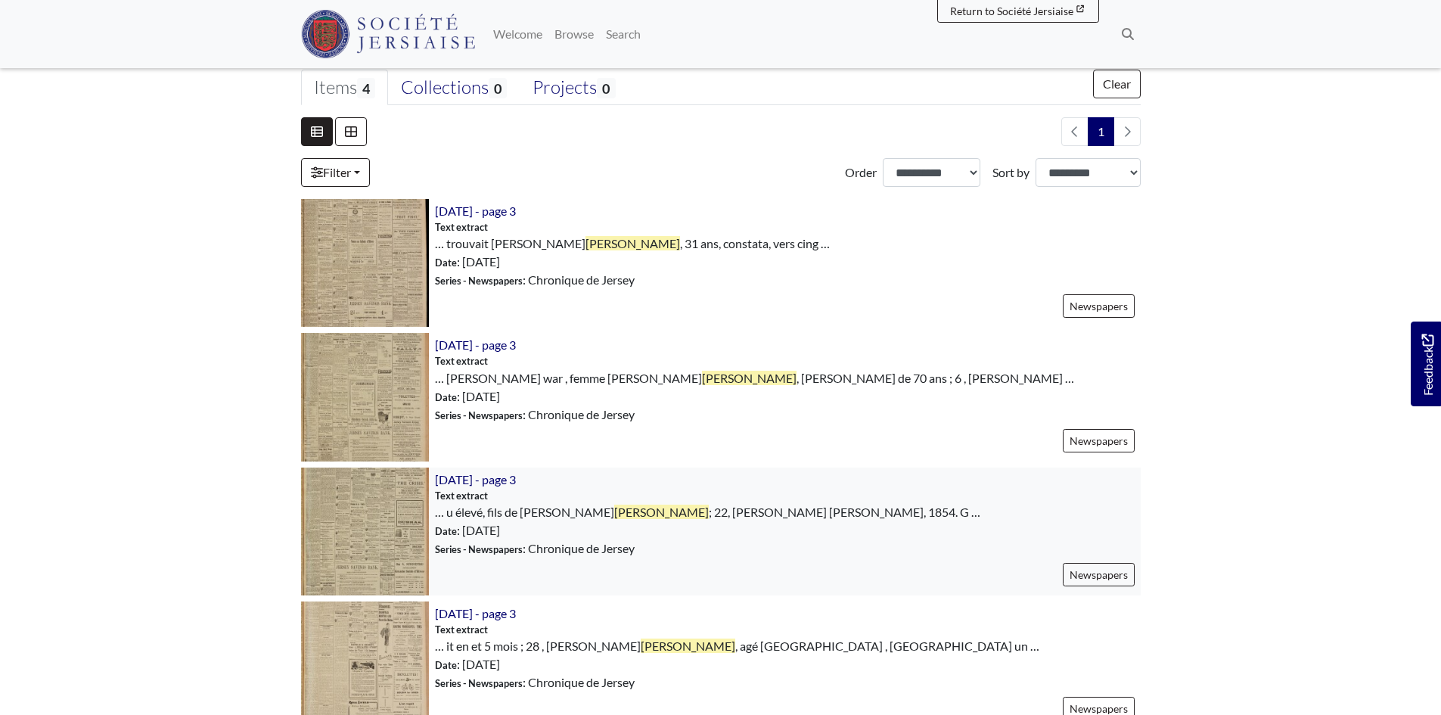
click at [383, 519] on img at bounding box center [365, 531] width 128 height 128
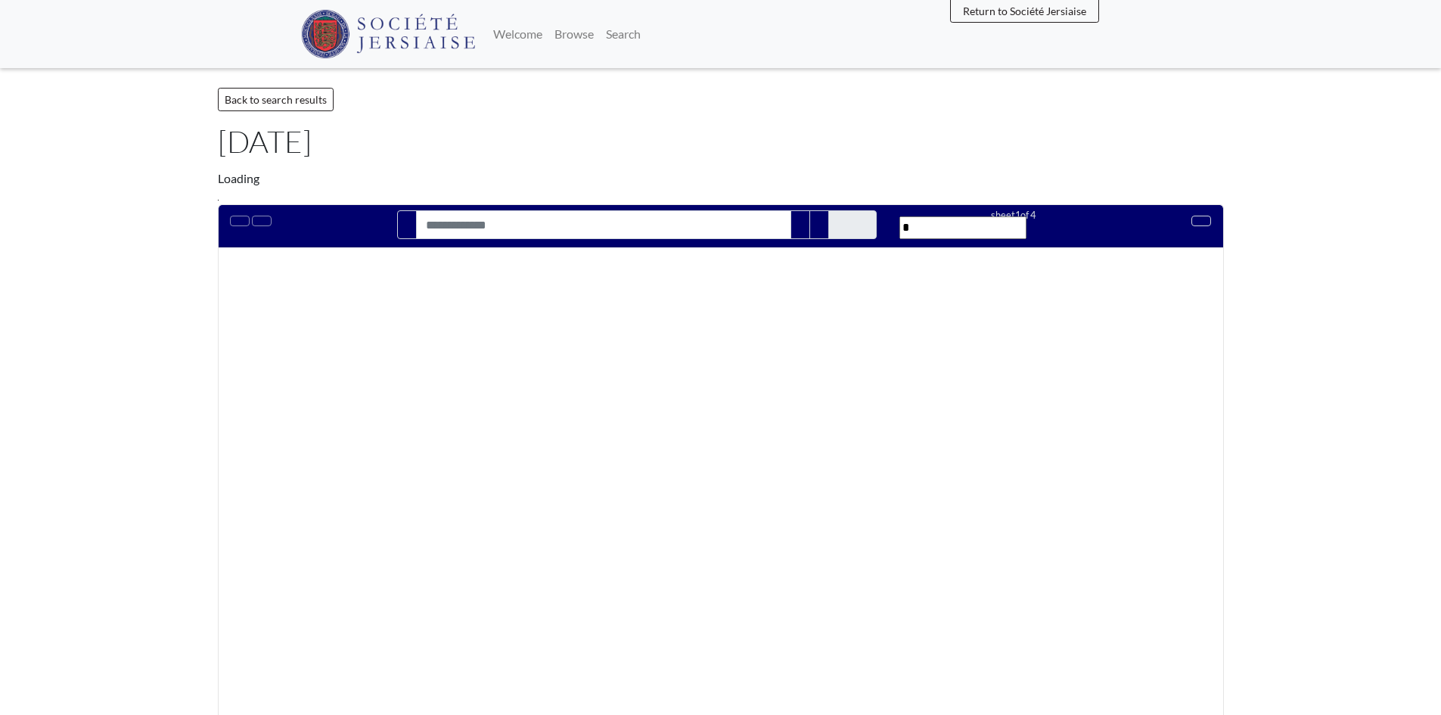
type input "********"
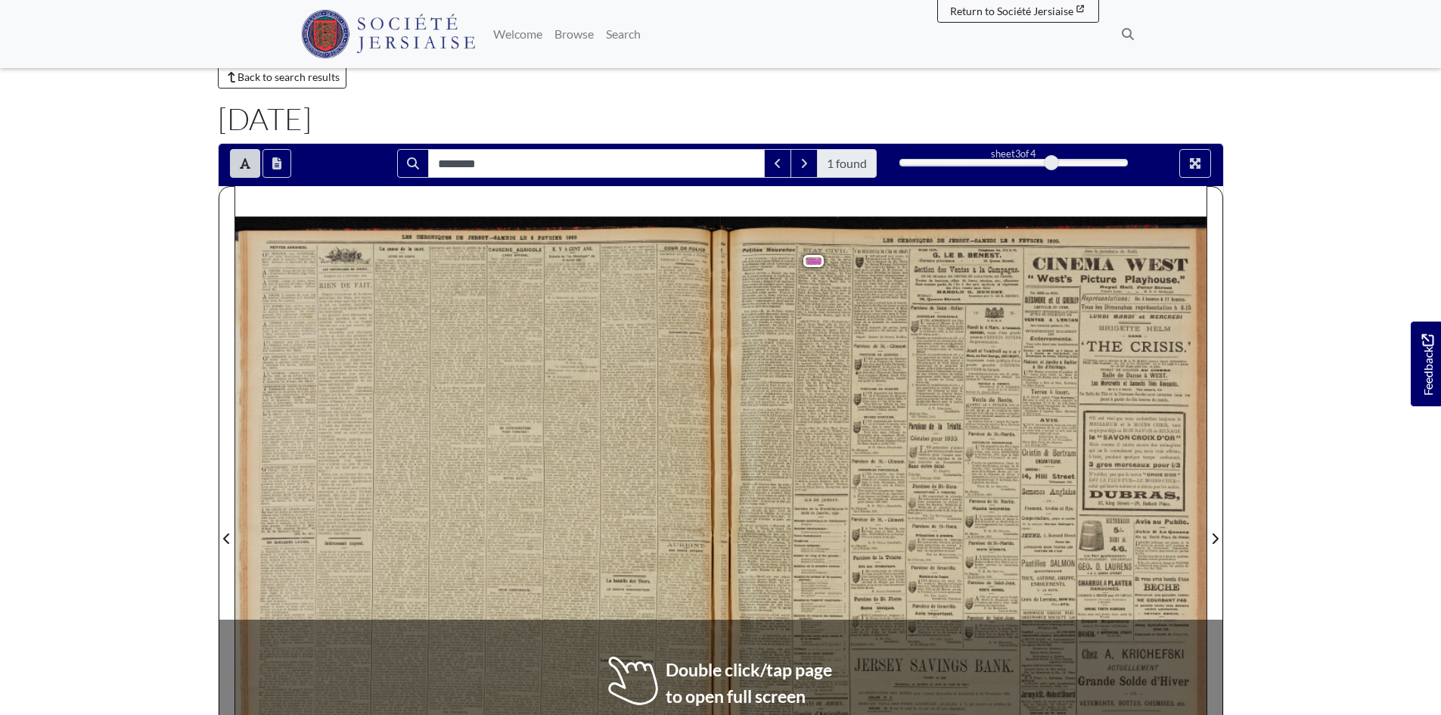
scroll to position [50, 0]
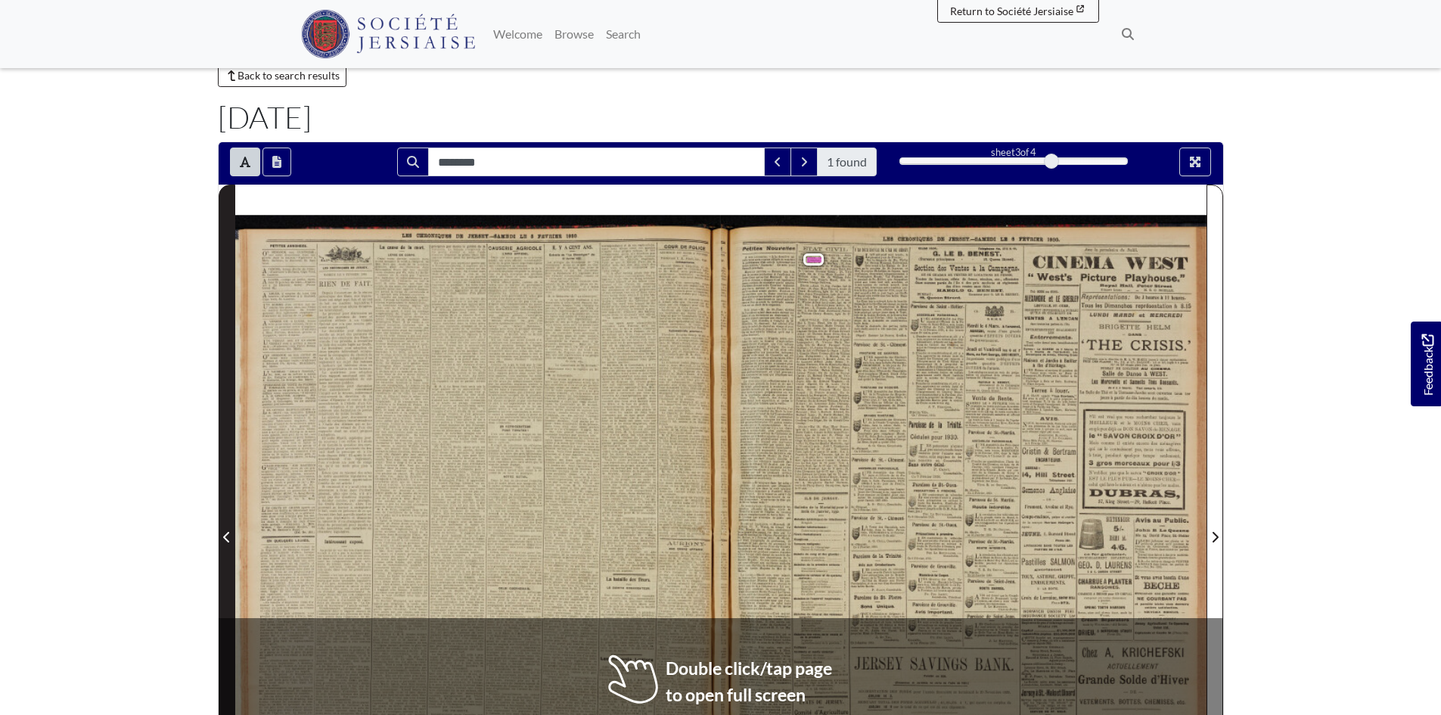
drag, startPoint x: 620, startPoint y: 594, endPoint x: 233, endPoint y: 596, distance: 387.3
click at [620, 593] on span "réunion" at bounding box center [618, 594] width 14 height 5
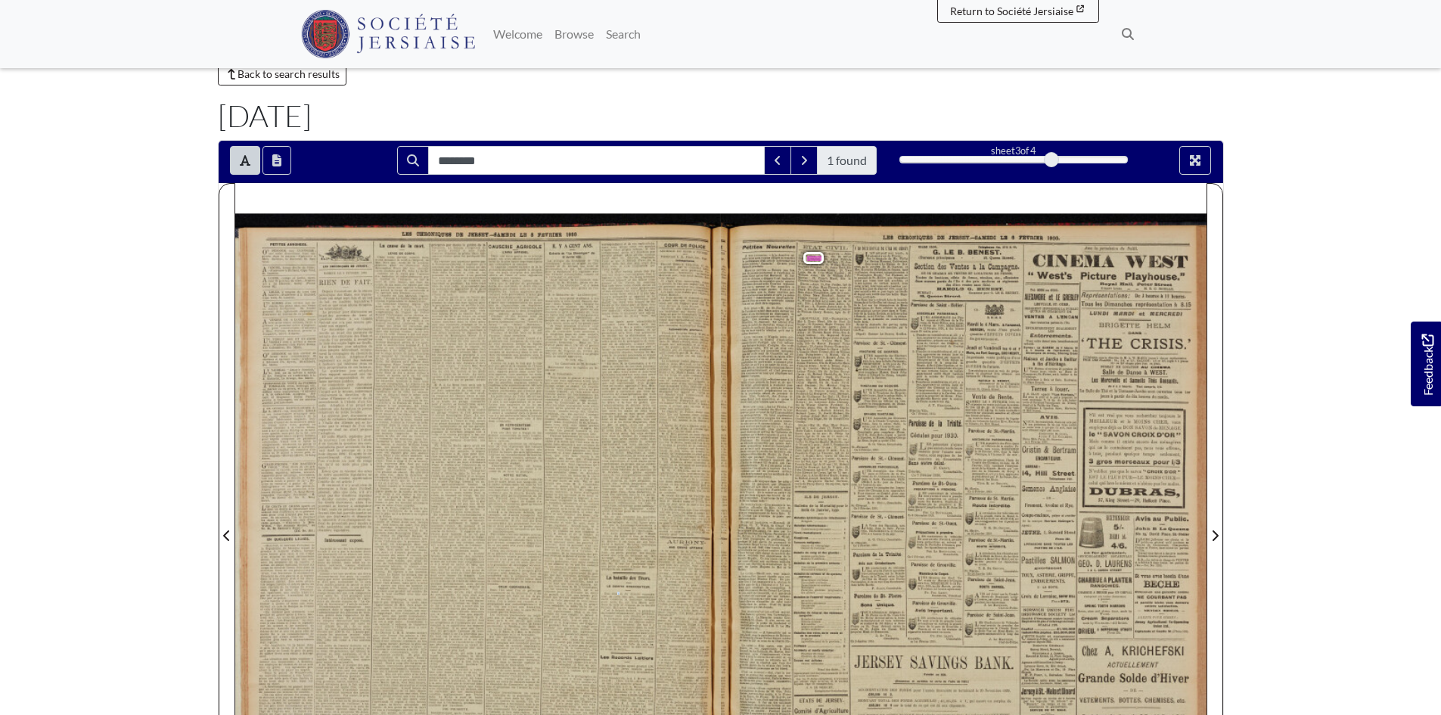
scroll to position [51, 0]
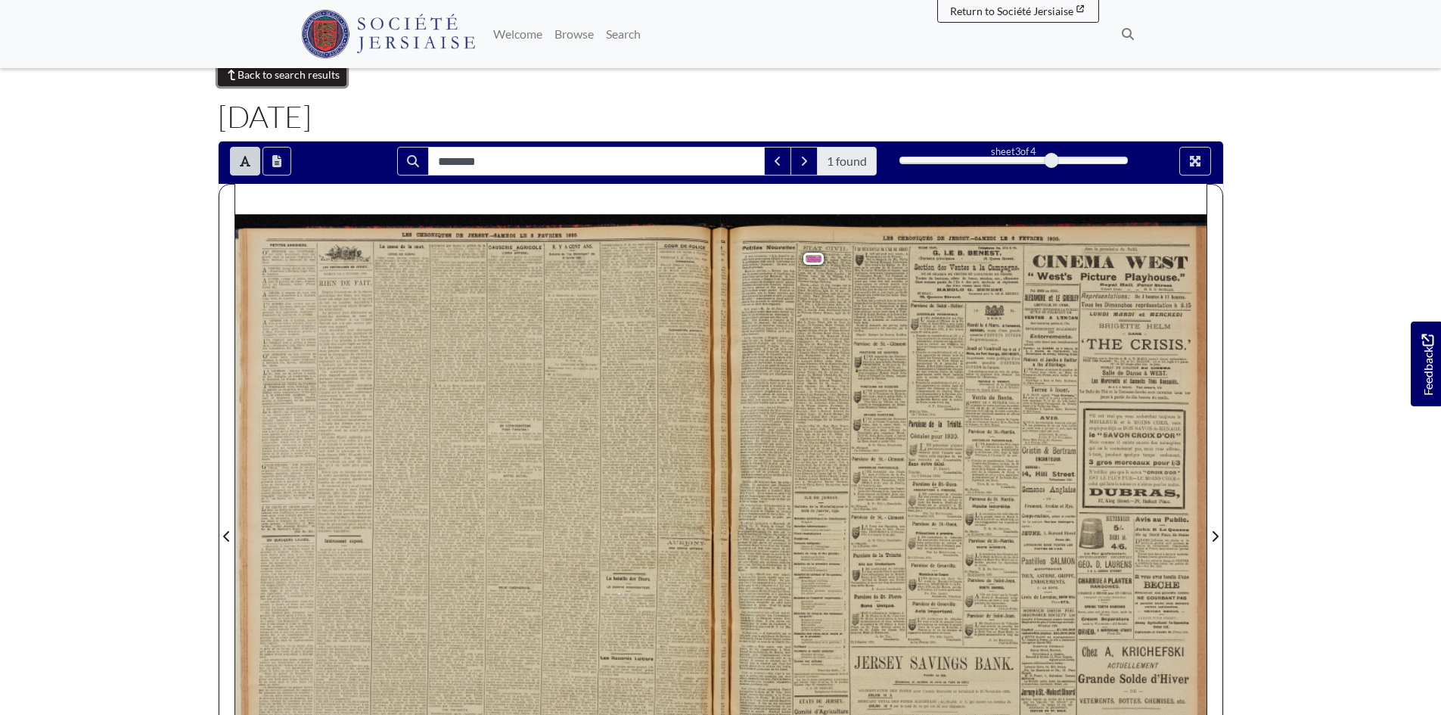
click at [322, 75] on link "Back to search results" at bounding box center [282, 74] width 129 height 23
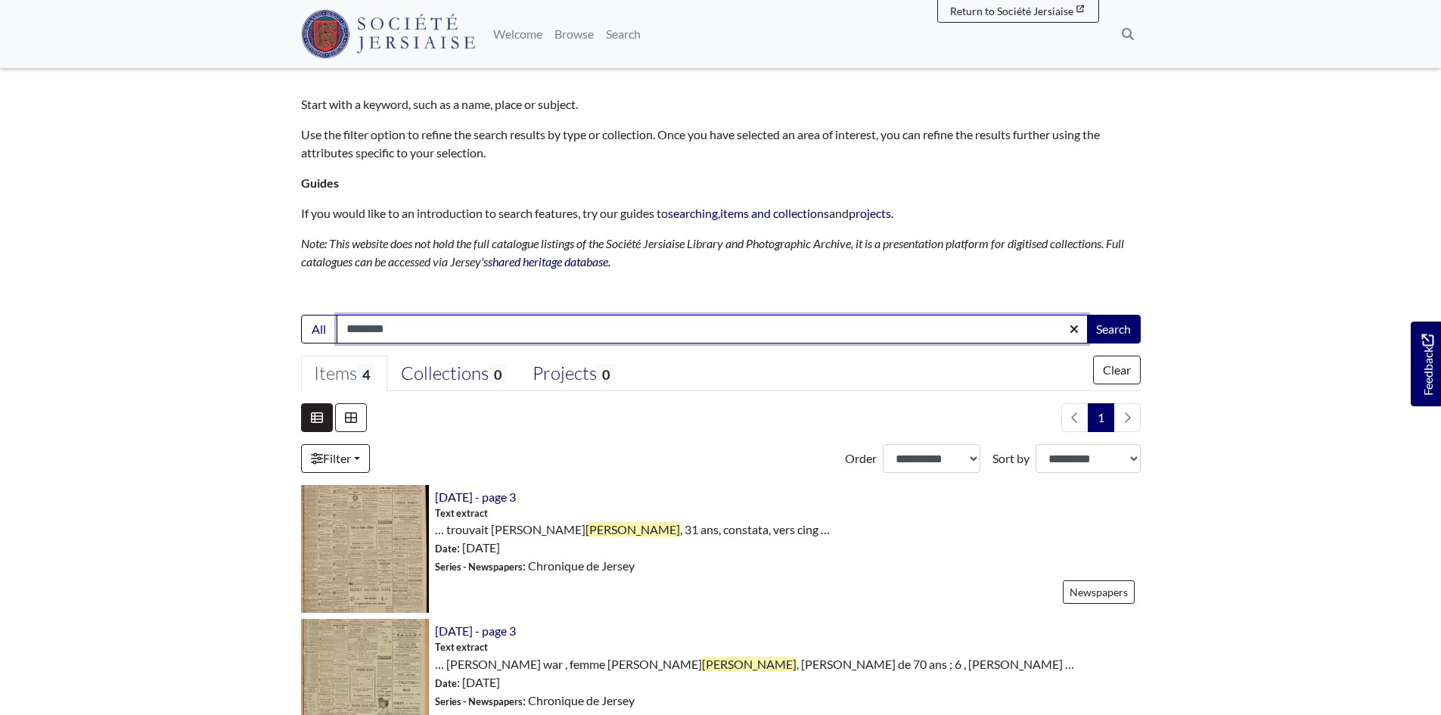
scroll to position [227, 0]
